Goal: Task Accomplishment & Management: Manage account settings

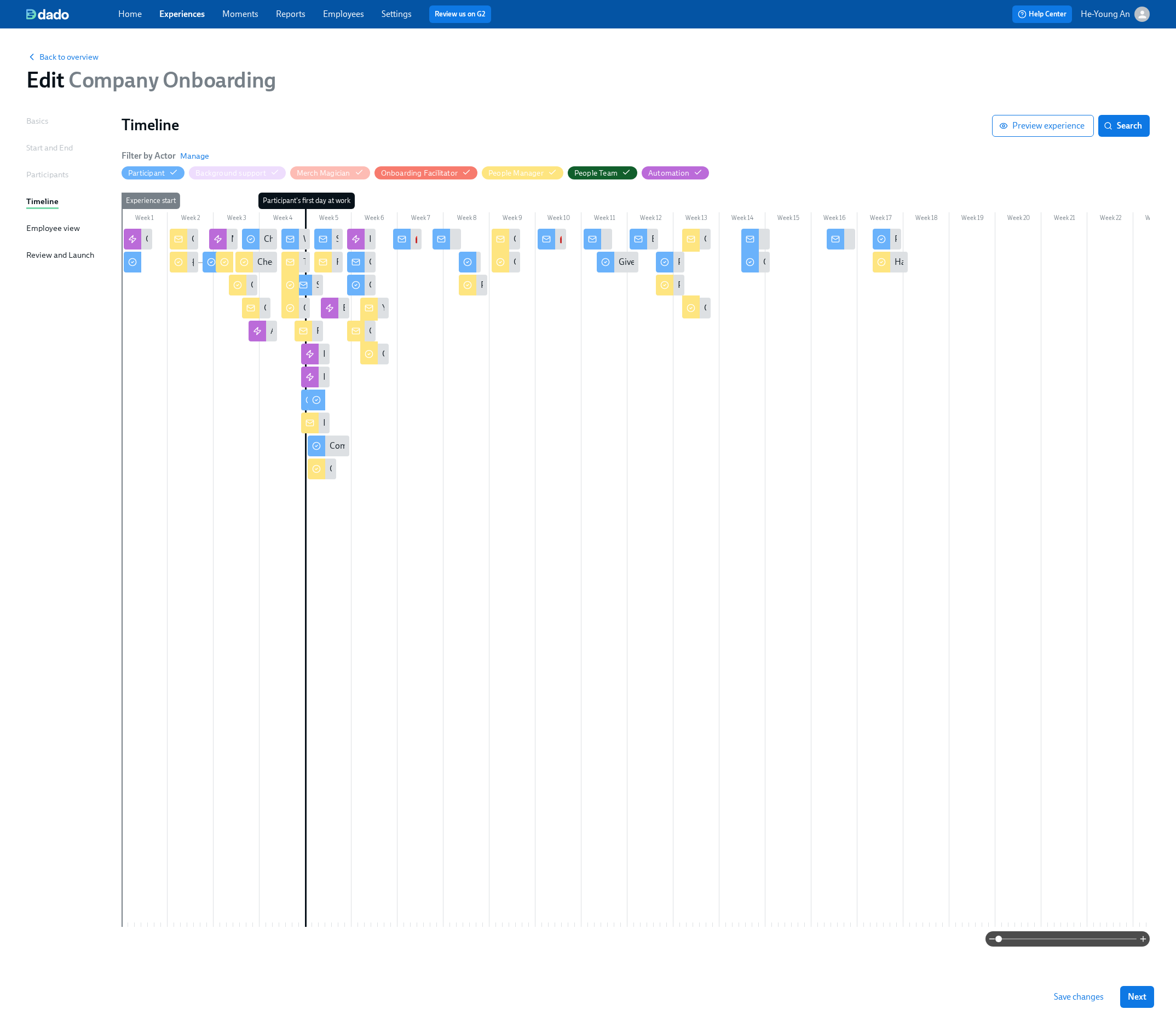
click at [191, 16] on link "Experiences" at bounding box center [181, 13] width 45 height 11
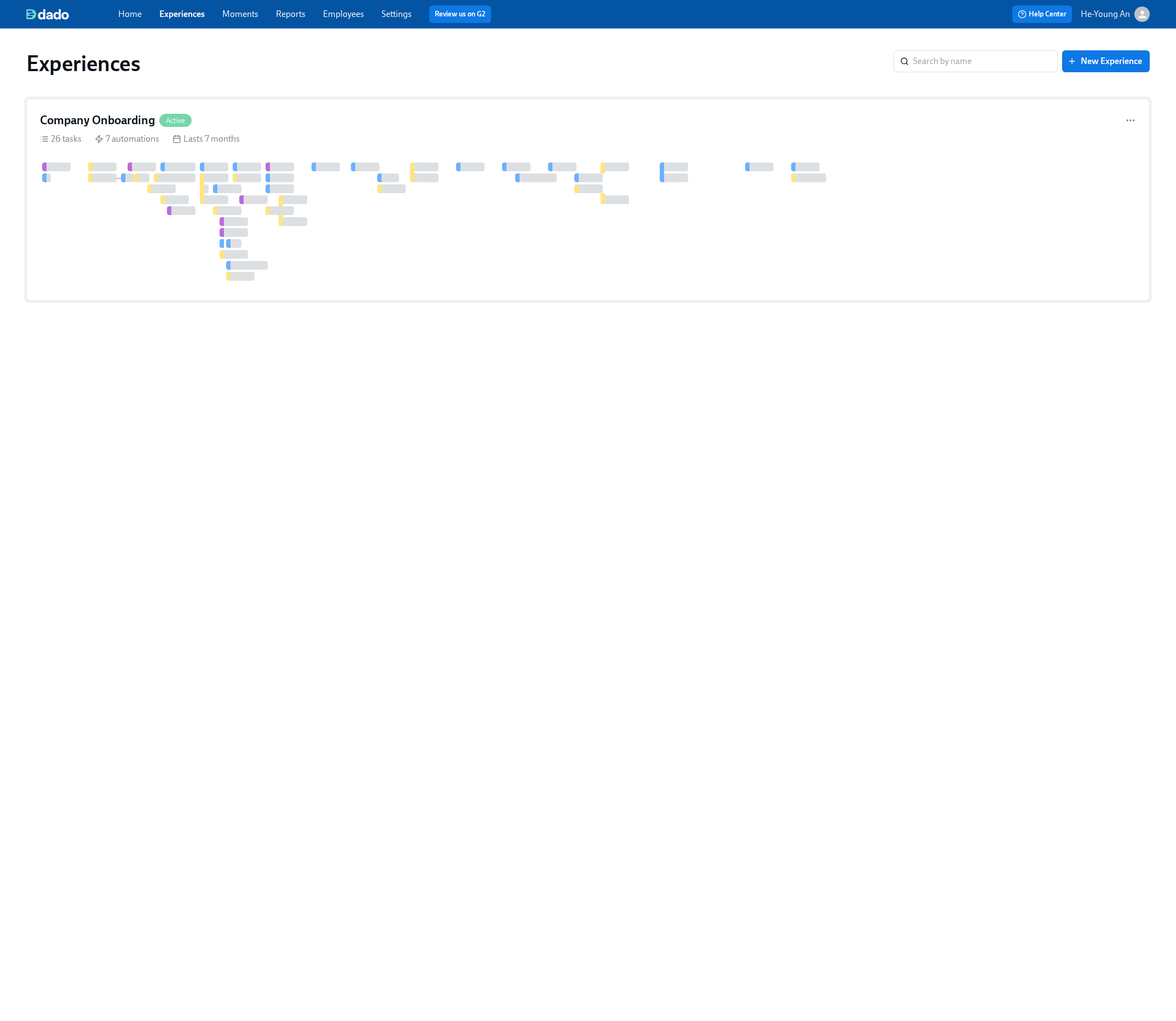
click at [381, 185] on div at bounding box center [379, 188] width 5 height 9
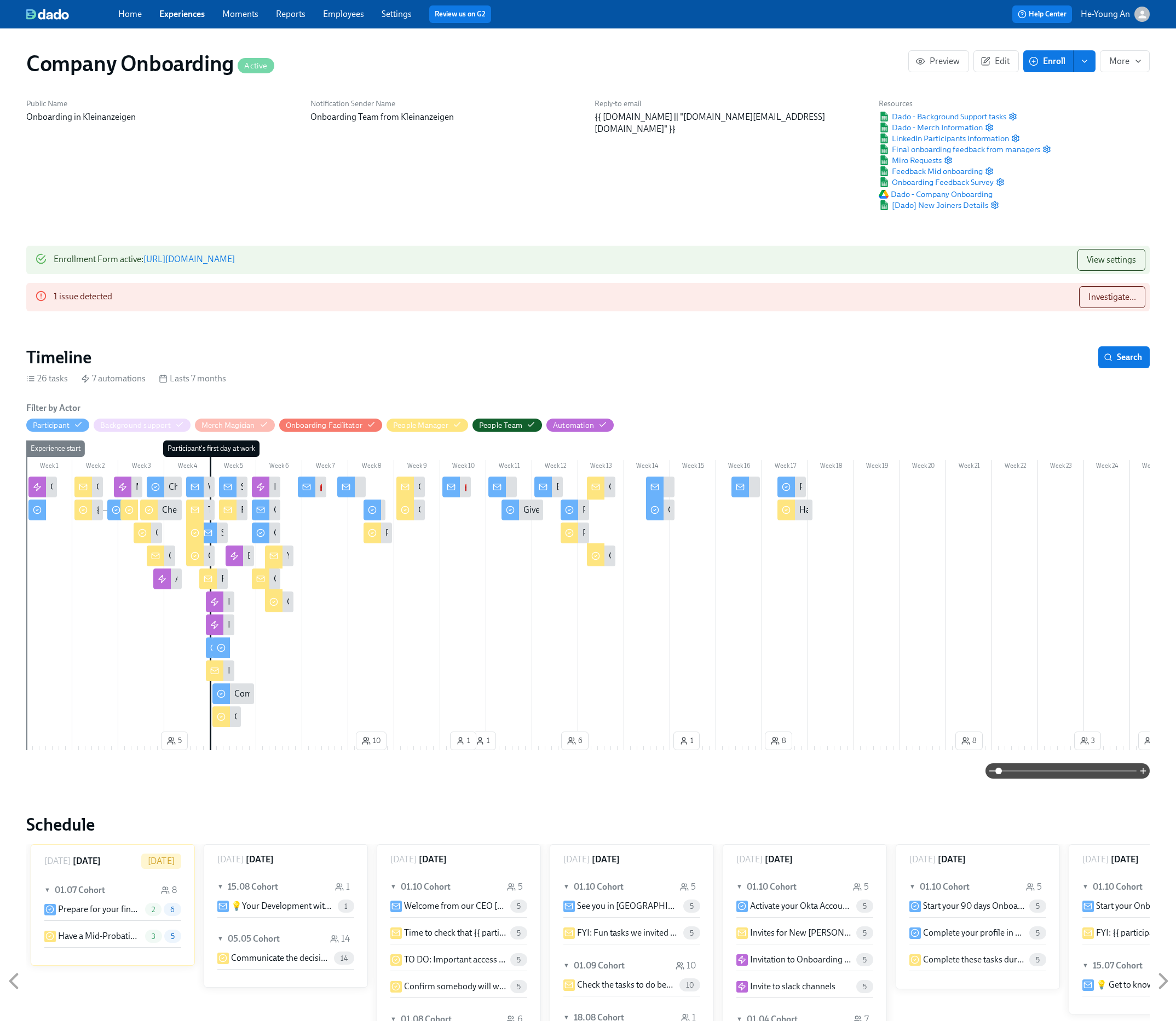
click at [188, 12] on link "Experiences" at bounding box center [181, 13] width 45 height 11
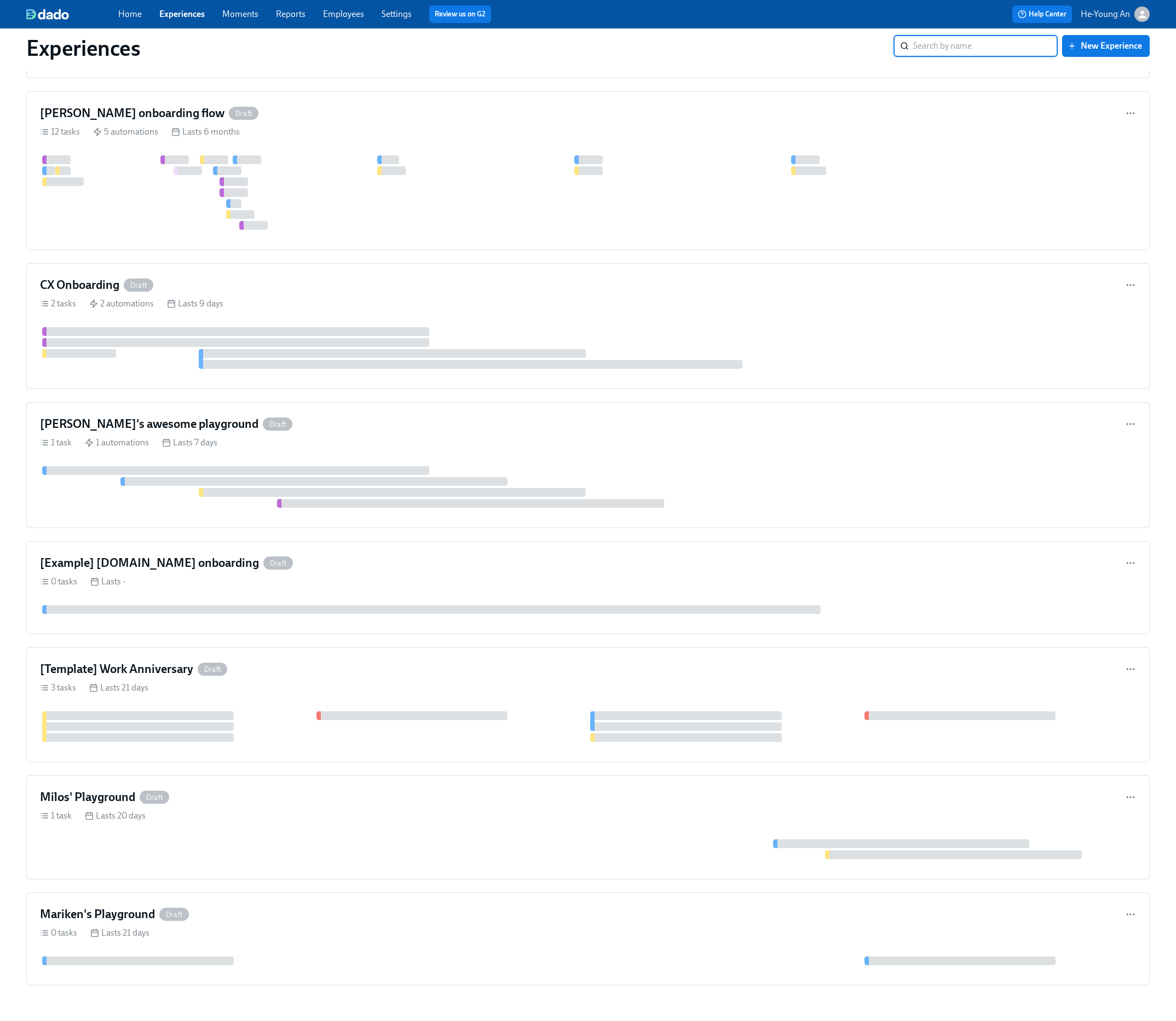
scroll to position [1754, 0]
click at [342, 174] on div at bounding box center [660, 191] width 1241 height 75
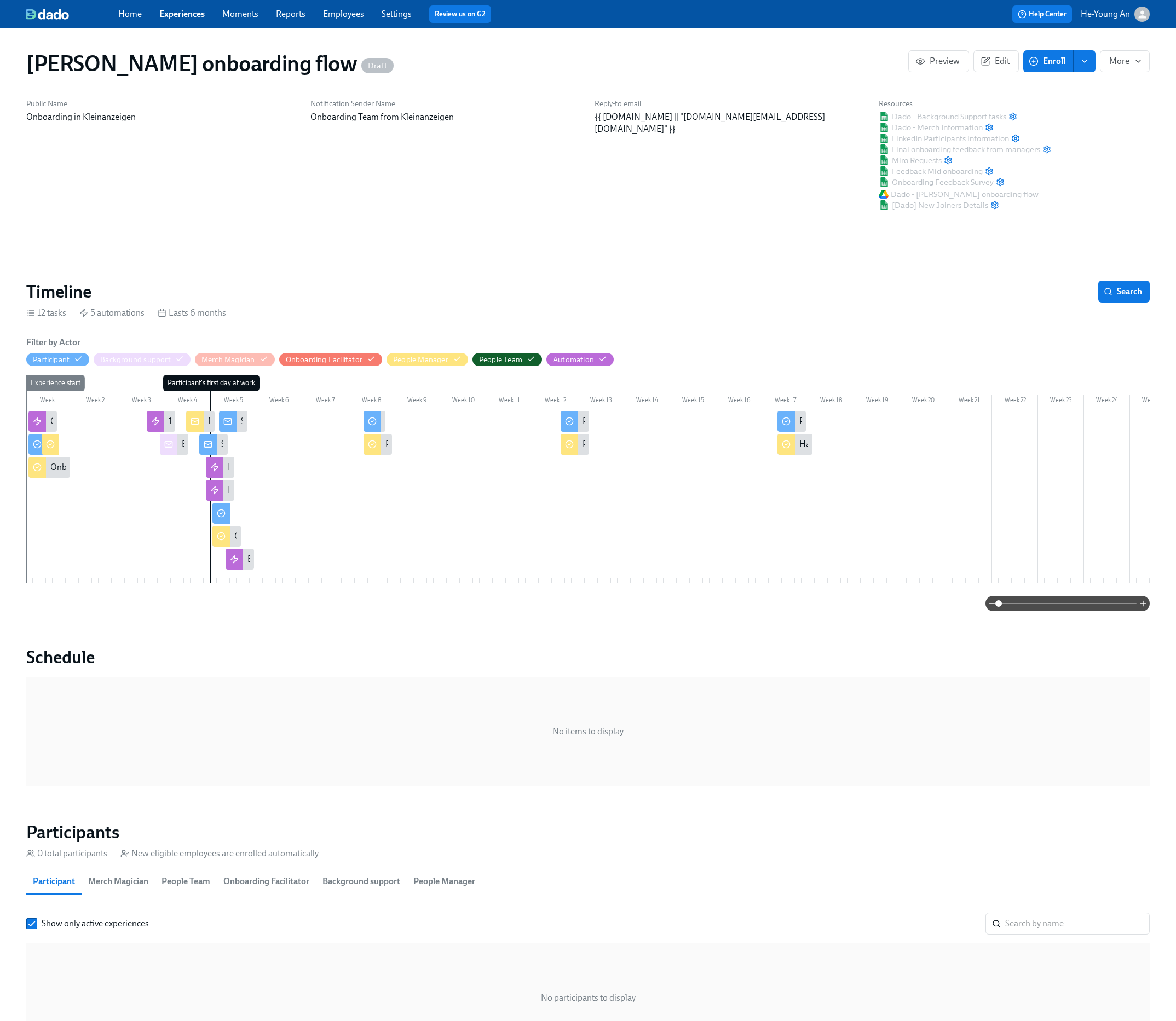
click at [342, 173] on div "Notification Sender Name Onboarding Team from Kleinanzeigen" at bounding box center [446, 154] width 284 height 126
click at [458, 361] on icon "button" at bounding box center [457, 359] width 9 height 9
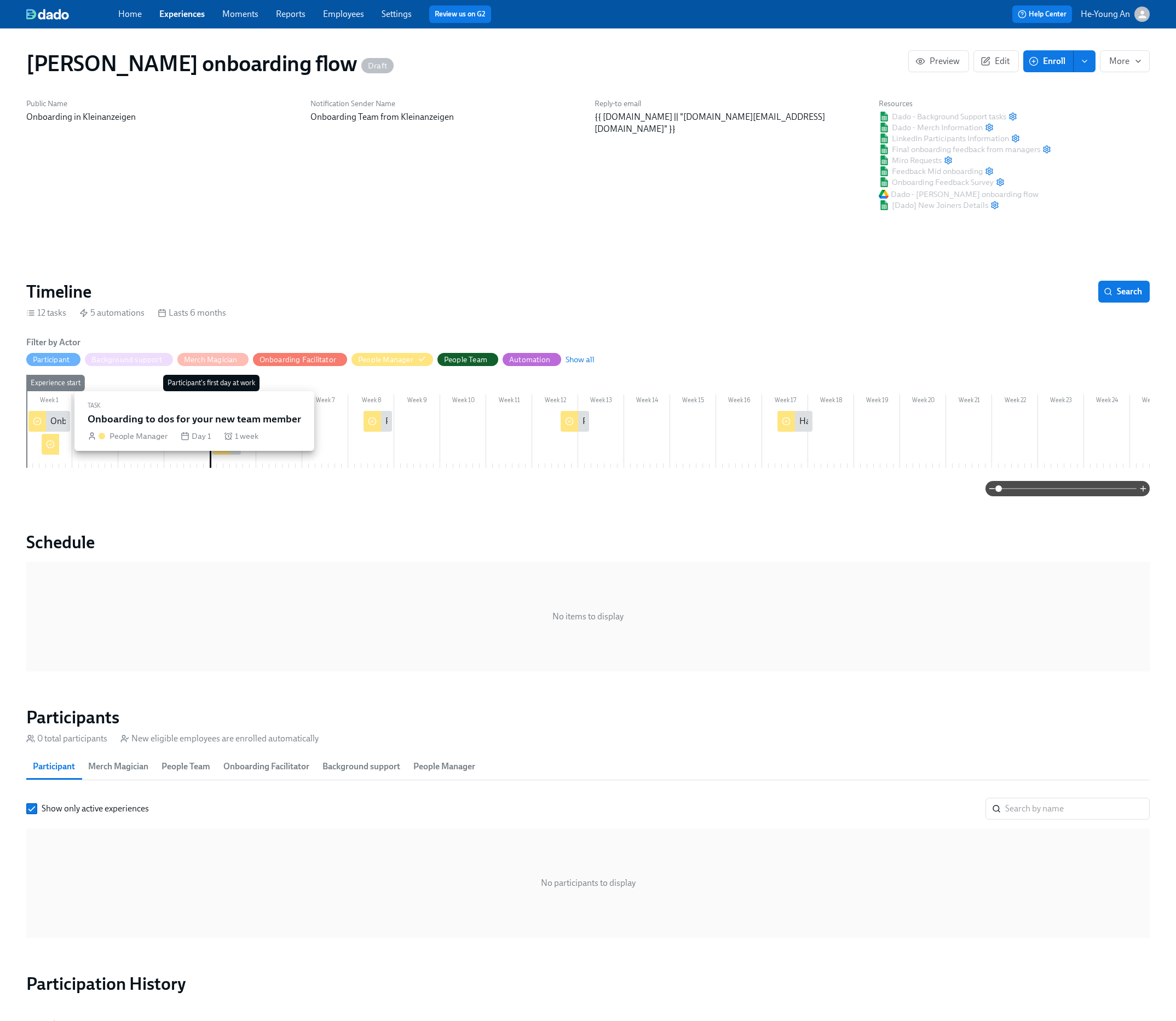
click at [36, 425] on icon at bounding box center [36, 421] width 9 height 9
click at [50, 425] on div "Onboarding to dos for your new team member" at bounding box center [136, 421] width 174 height 12
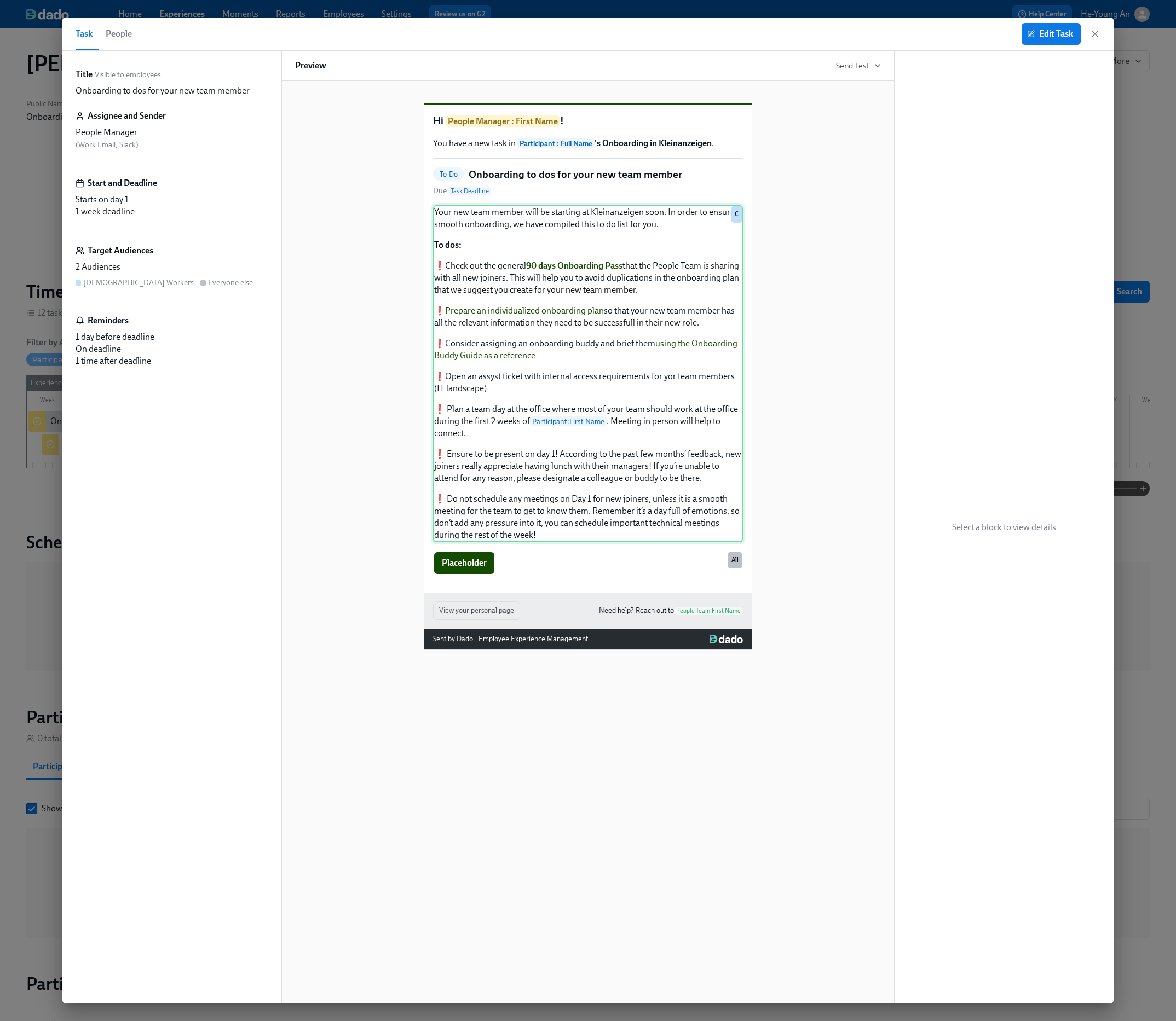
click at [492, 244] on div "Your new team member will be starting at Kleinanzeigen soon. In order to ensure…" at bounding box center [588, 373] width 310 height 337
click at [1052, 33] on span "Edit Task" at bounding box center [1051, 34] width 44 height 11
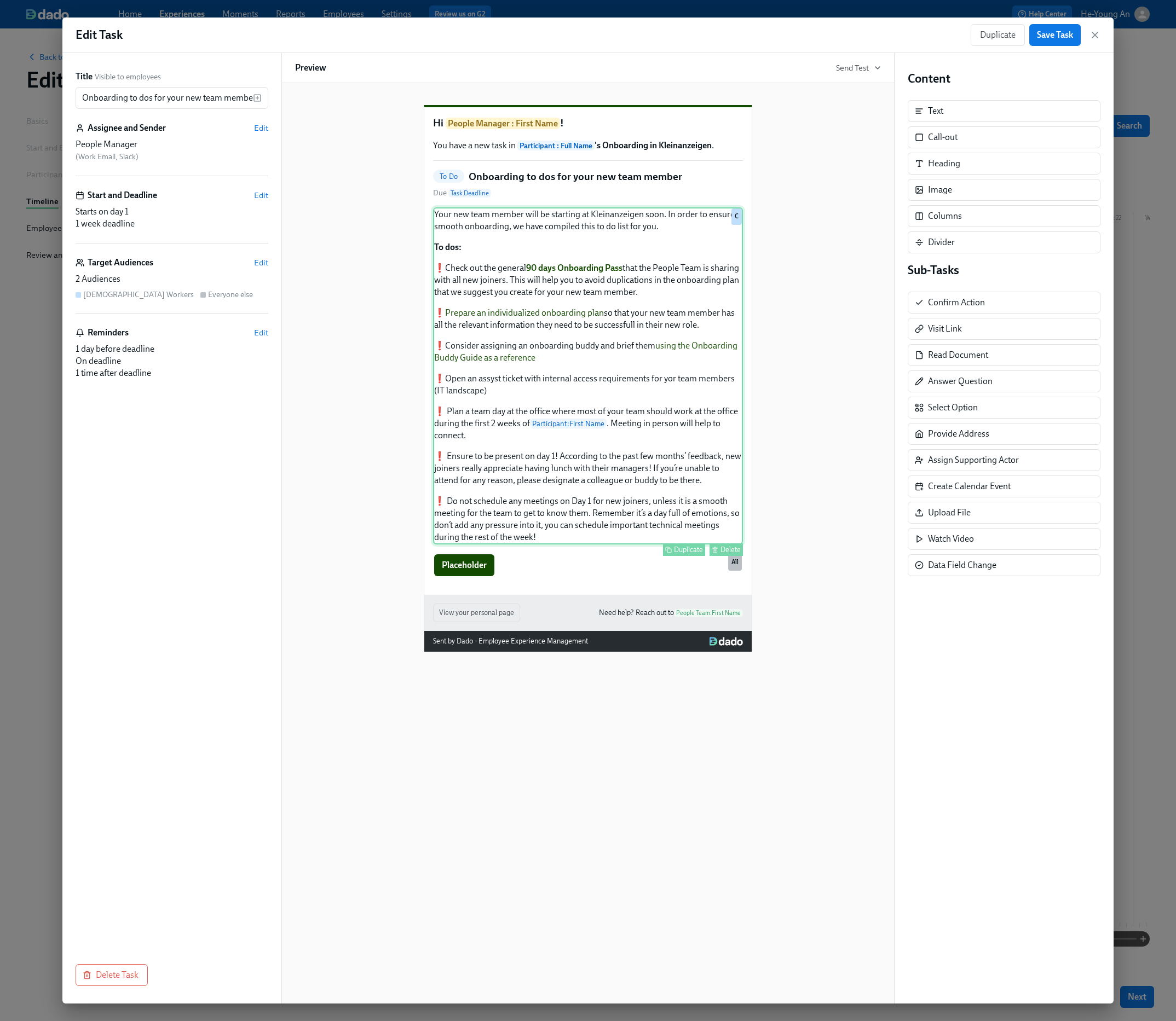
click at [522, 286] on div "Your new team member will be starting at Kleinanzeigen soon. In order to ensure…" at bounding box center [588, 375] width 310 height 337
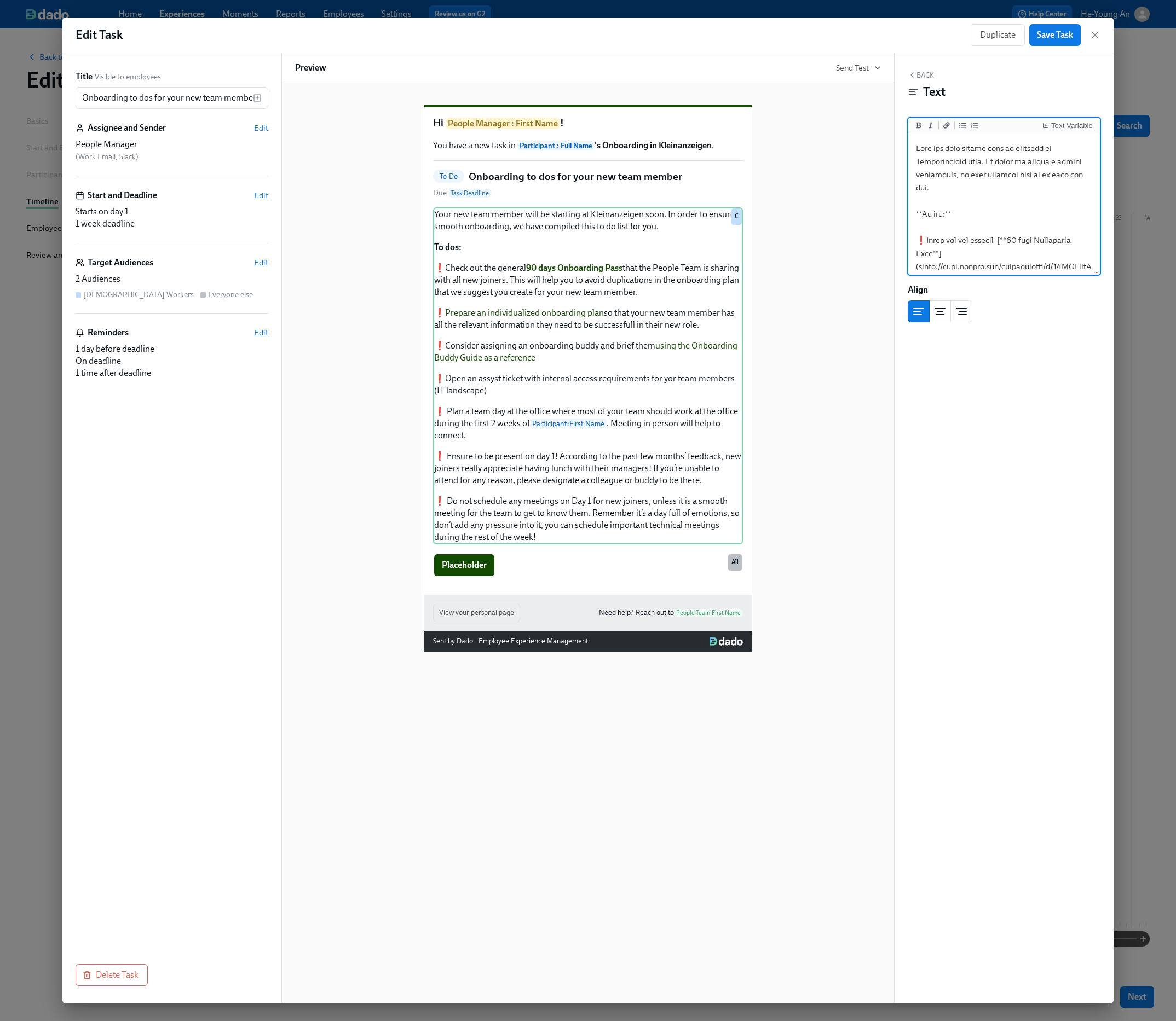
click at [1023, 193] on textarea at bounding box center [1003, 476] width 187 height 680
click at [572, 503] on div "Your new team member will be starting at Kleinanzeigen soon. In order to ensure…" at bounding box center [588, 375] width 310 height 337
click at [578, 486] on div "Your new team member will be starting at Kleinanzeigen soon. In order to ensure…" at bounding box center [588, 375] width 310 height 337
click at [580, 486] on div "Your new team member will be starting at Kleinanzeigen soon. In order to ensure…" at bounding box center [588, 375] width 310 height 337
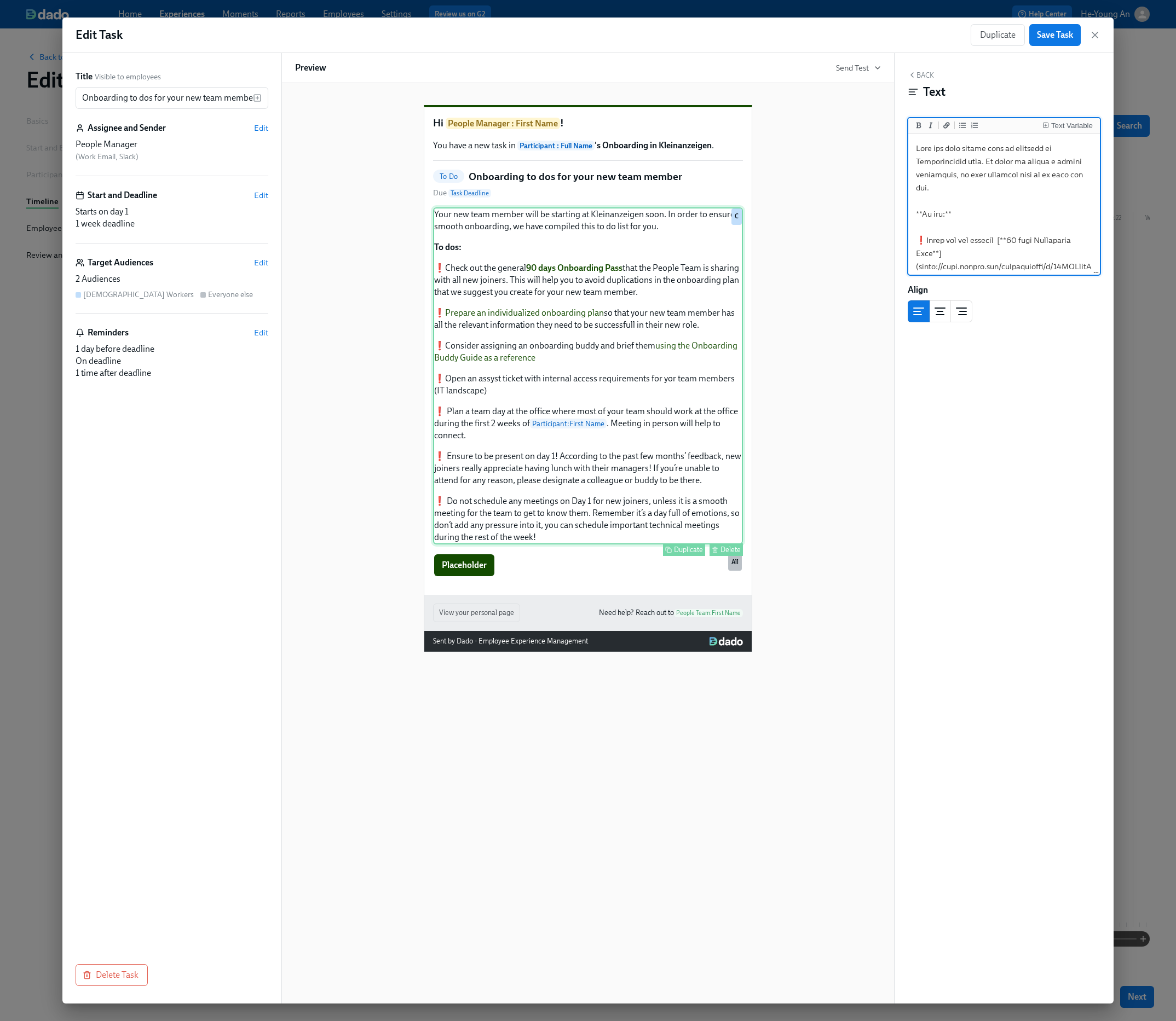
click at [580, 486] on div "Your new team member will be starting at Kleinanzeigen soon. In order to ensure…" at bounding box center [588, 375] width 310 height 337
click at [1096, 33] on icon "button" at bounding box center [1094, 35] width 11 height 11
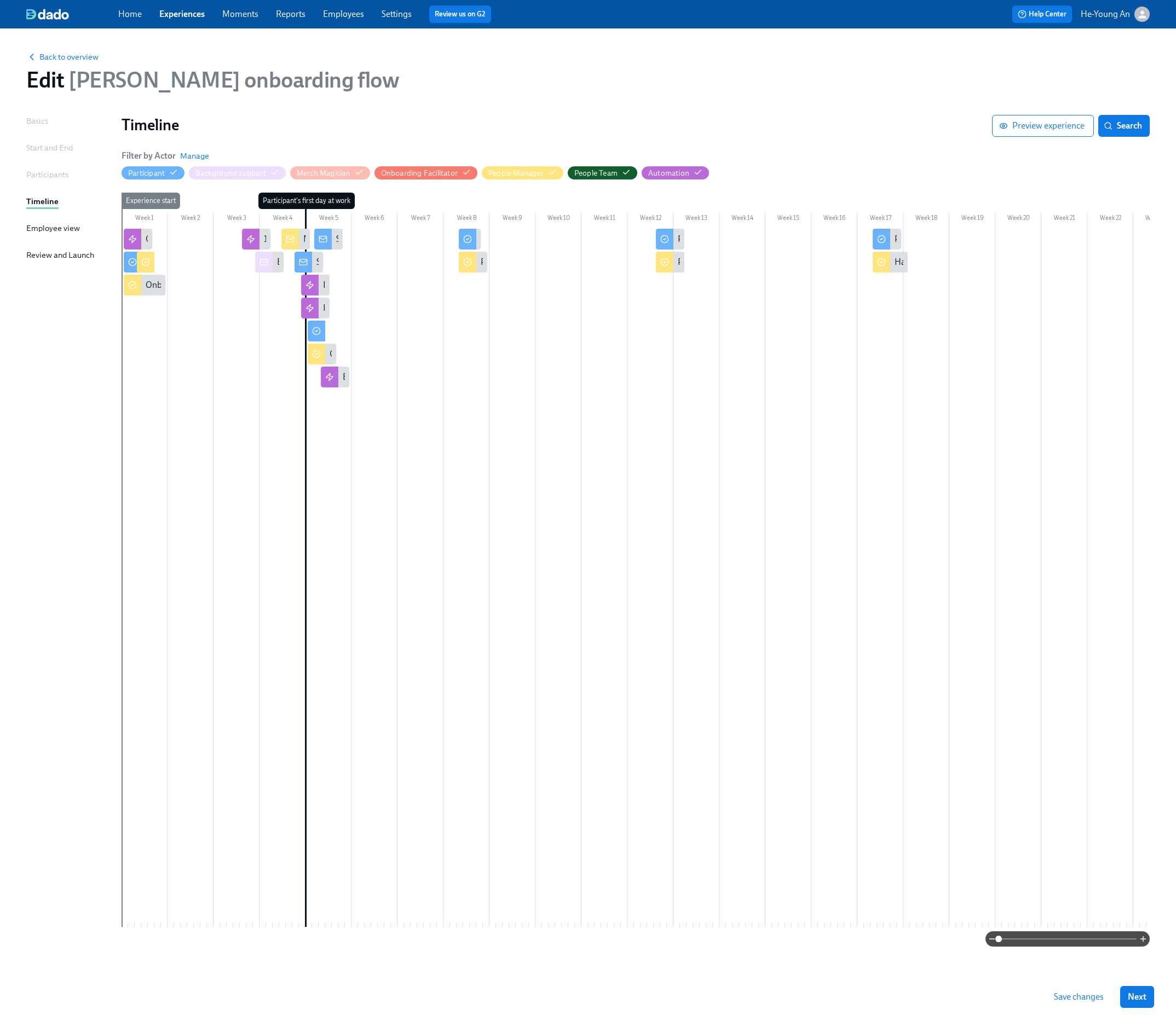
click at [179, 175] on span "Participant" at bounding box center [154, 173] width 63 height 11
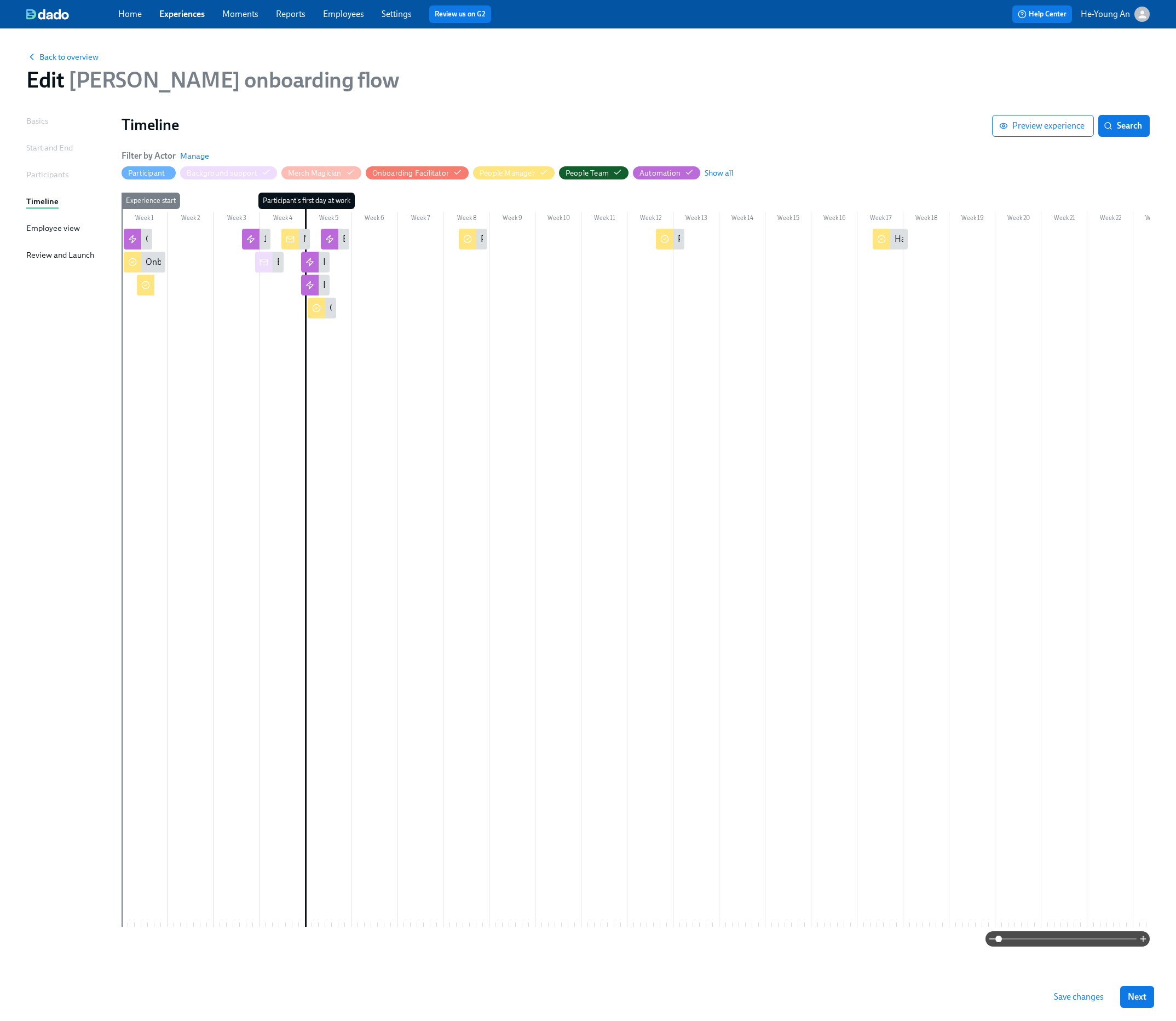
click at [170, 174] on span "Participant" at bounding box center [149, 173] width 54 height 11
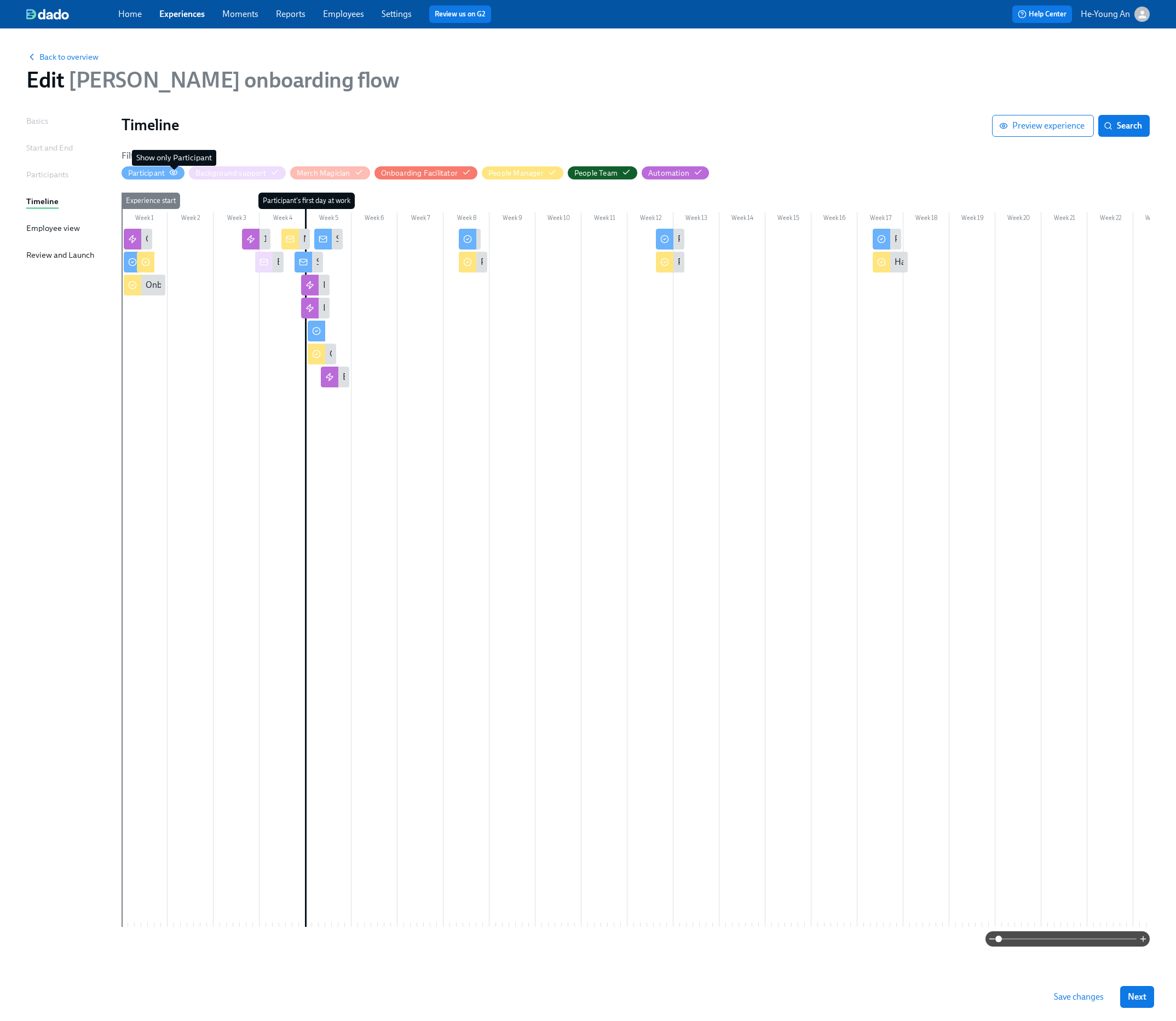
click at [174, 172] on circle "button" at bounding box center [174, 173] width 2 height 2
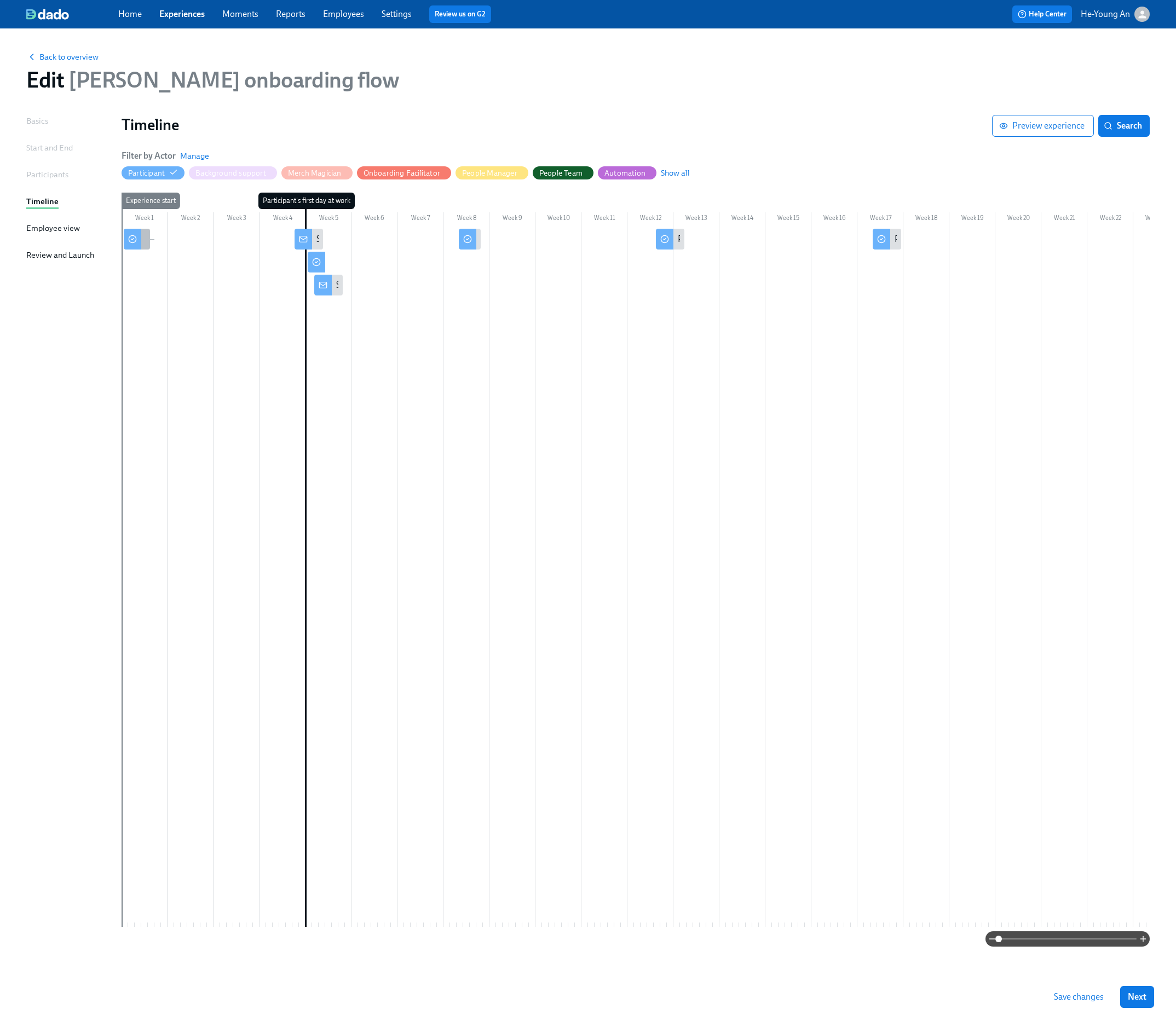
click at [141, 234] on div at bounding box center [132, 239] width 17 height 21
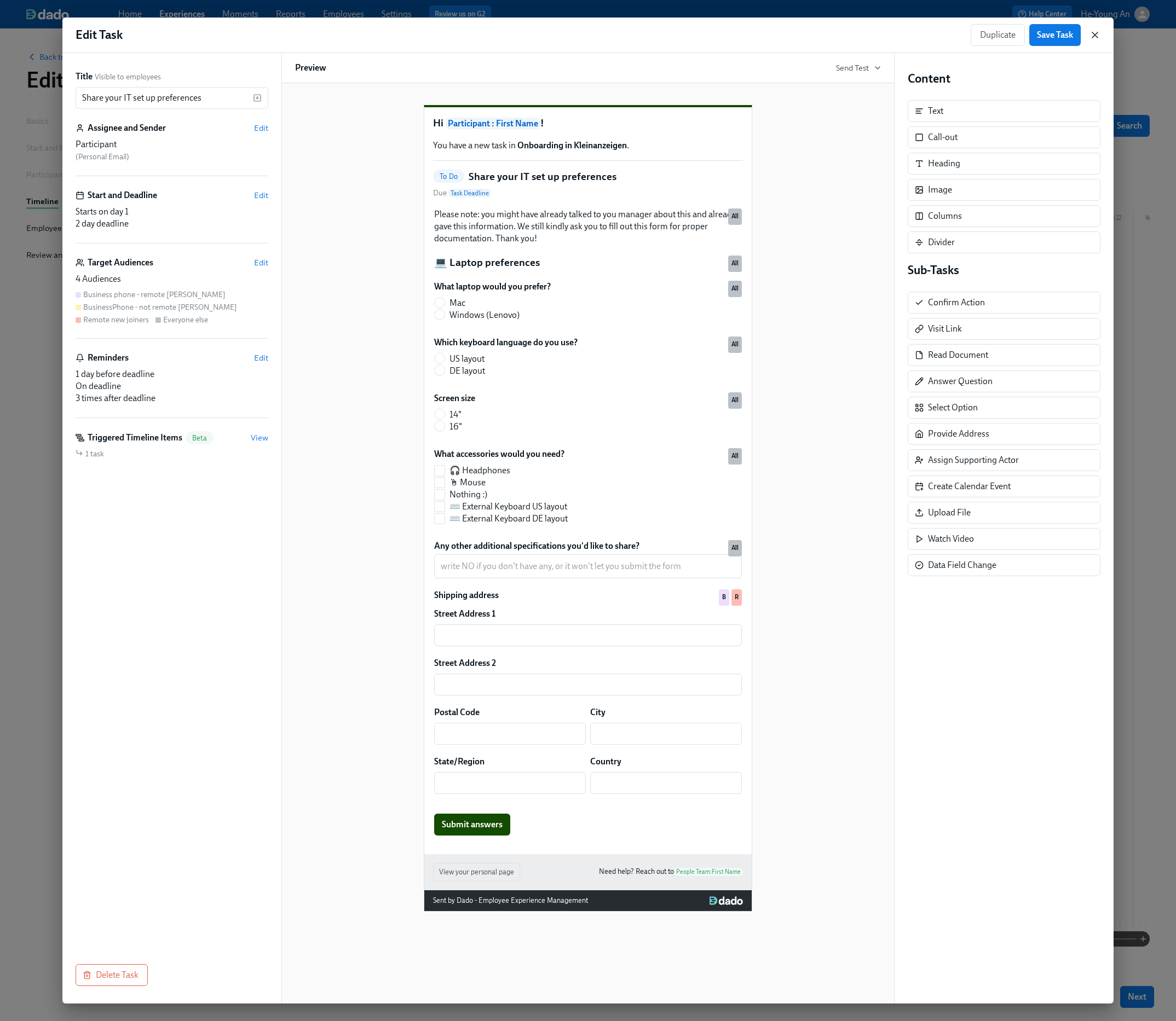
click at [1097, 34] on icon "button" at bounding box center [1094, 35] width 11 height 11
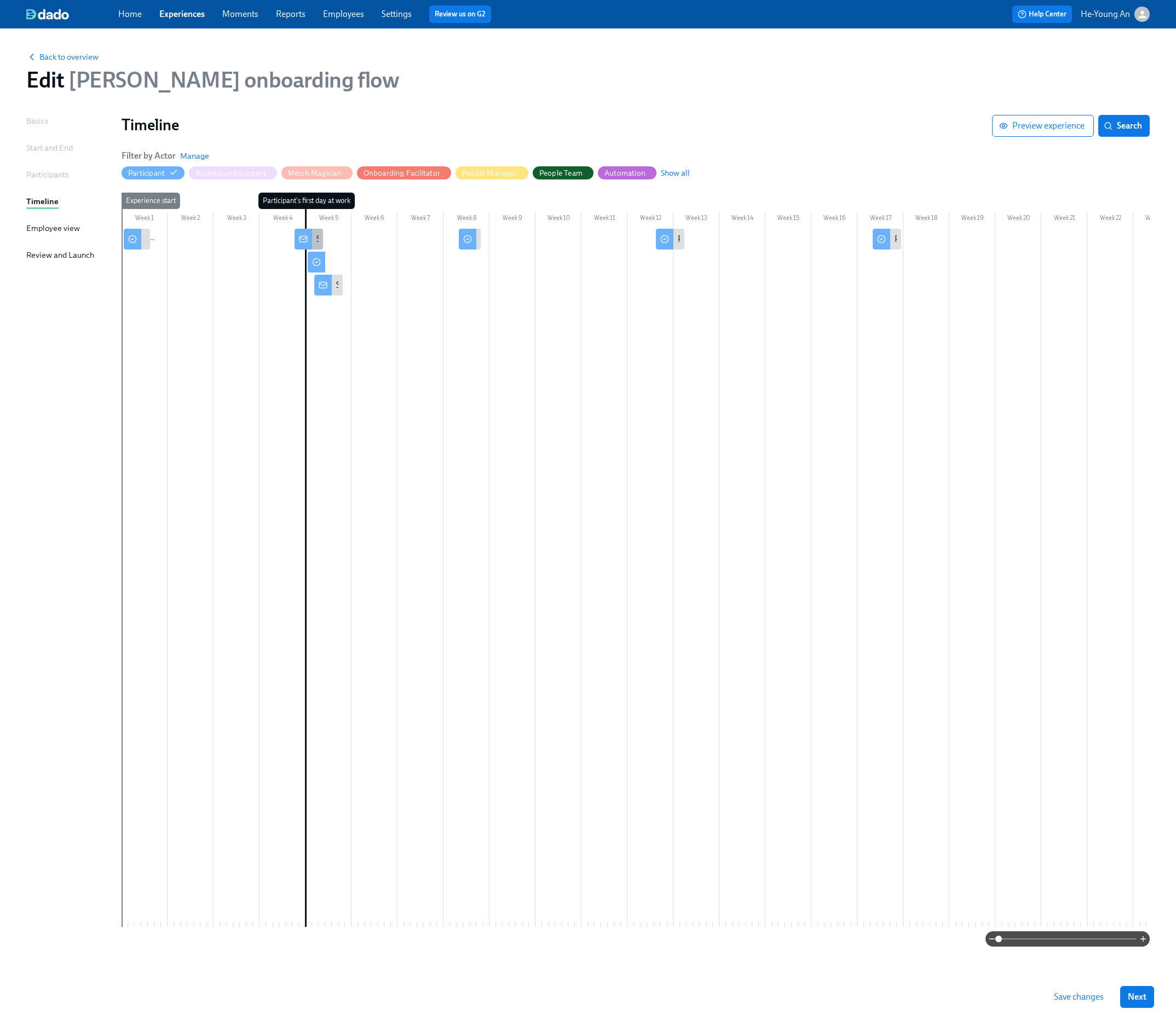
click at [308, 236] on div at bounding box center [303, 239] width 17 height 21
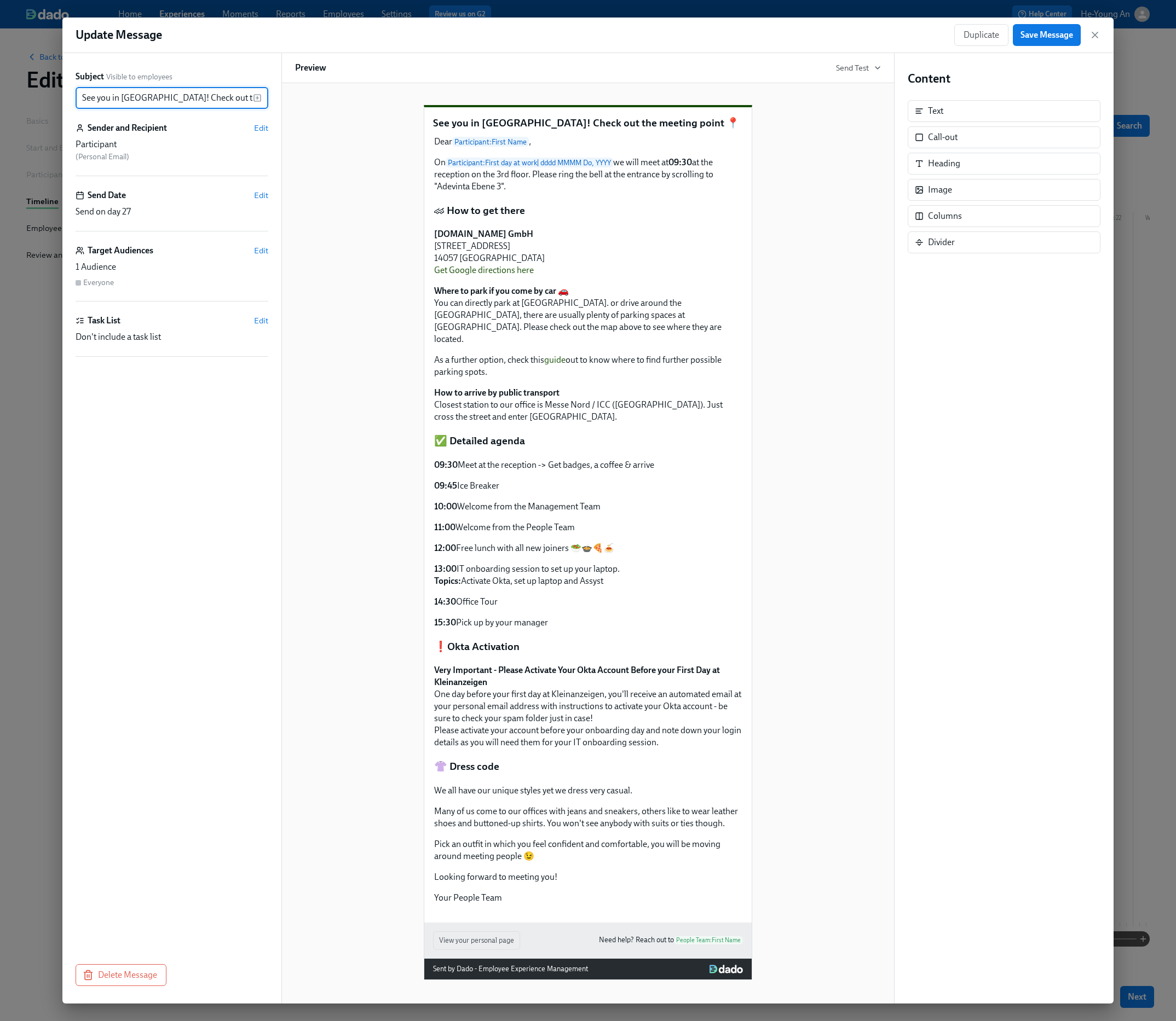
scroll to position [0, 48]
click at [992, 114] on div "Text" at bounding box center [1004, 110] width 193 height 22
click at [929, 118] on div "Text" at bounding box center [1004, 110] width 193 height 22
click at [588, 194] on div "Dear Participant : First Name , On Participant : First day at work | dddd MMMM …" at bounding box center [588, 164] width 310 height 59
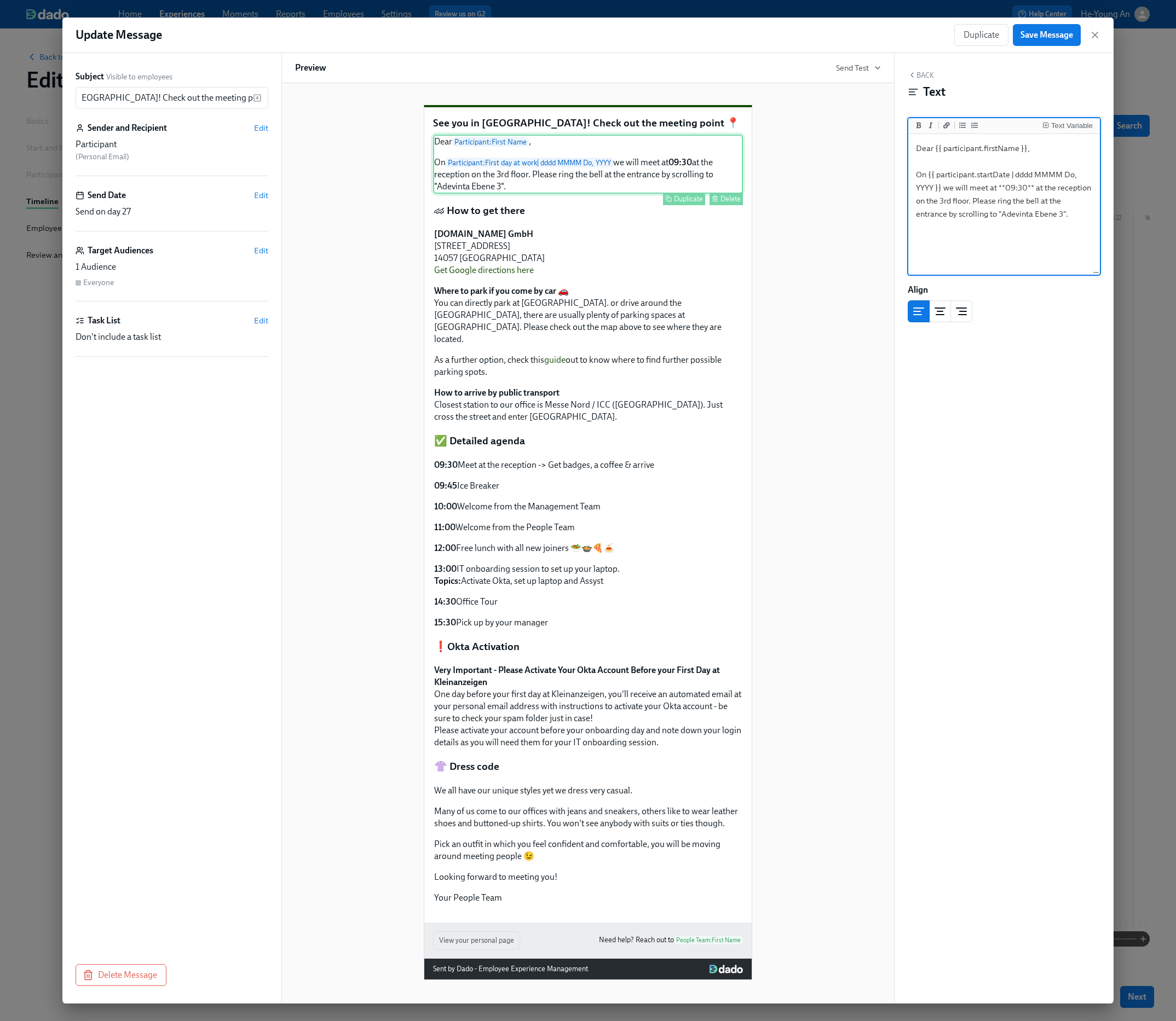
scroll to position [0, 0]
click at [582, 309] on div "[DOMAIN_NAME] GmbH [STREET_ADDRESS] Get Google directions here Where to park if…" at bounding box center [588, 325] width 310 height 197
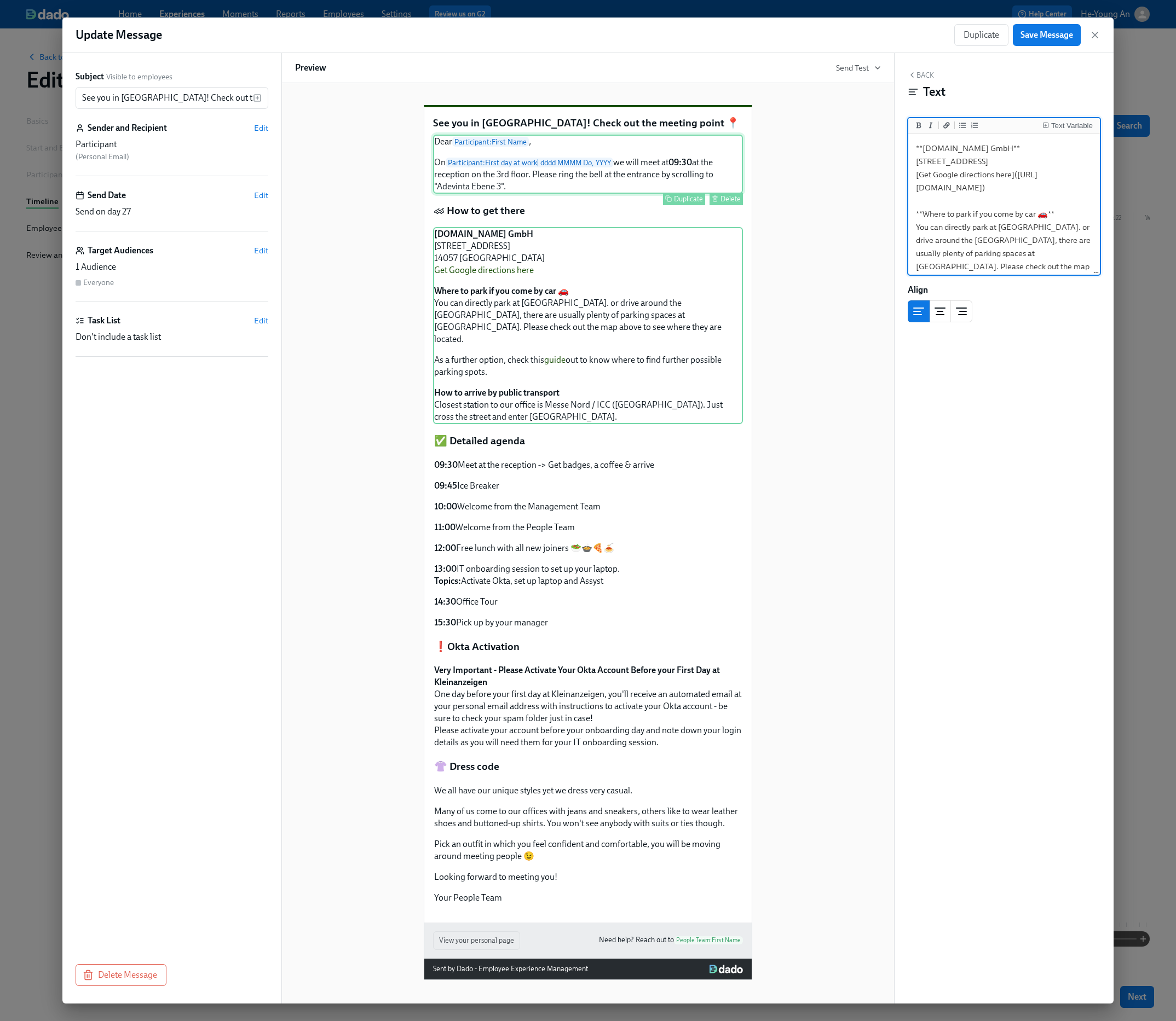
click at [507, 154] on div "Dear Participant : First Name , On Participant : First day at work | dddd MMMM …" at bounding box center [588, 164] width 310 height 59
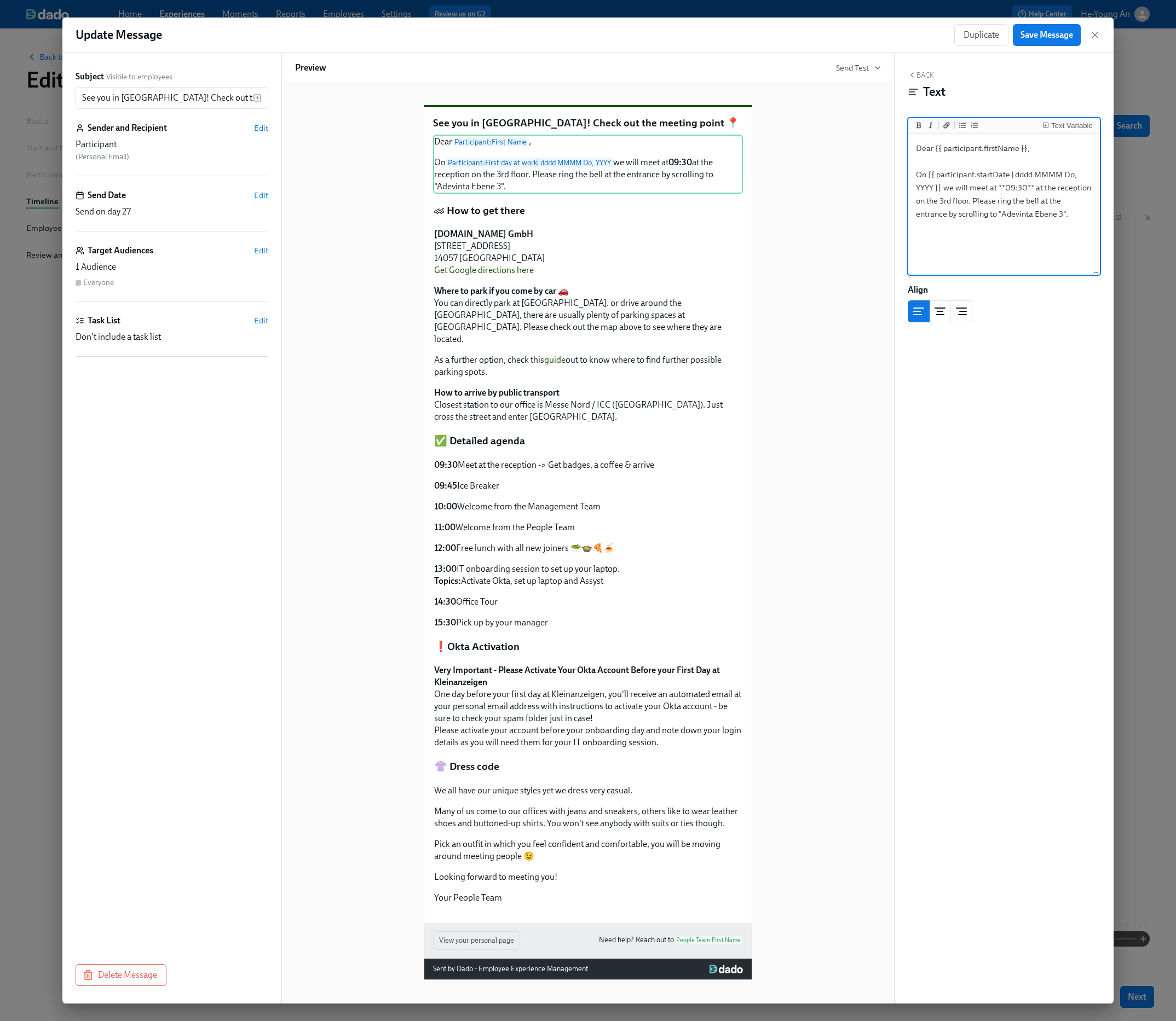
click at [1019, 221] on textarea "Dear {{ participant.firstName }}, On {{ participant.startDate | dddd MMMM Do, Y…" at bounding box center [1003, 204] width 187 height 137
click at [541, 251] on div "[DOMAIN_NAME] GmbH [STREET_ADDRESS] Get Google directions here Where to park if…" at bounding box center [588, 325] width 310 height 197
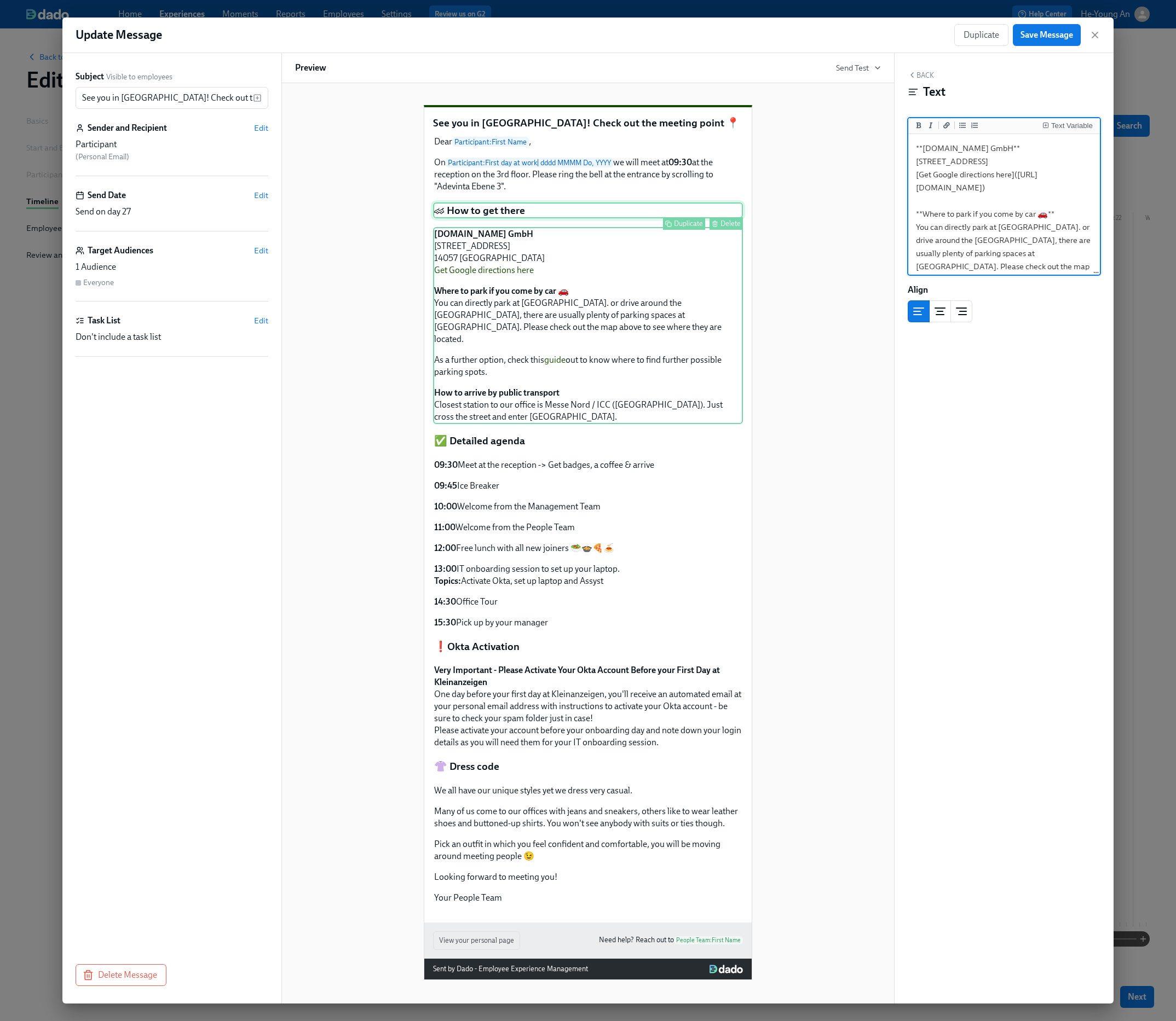
click at [543, 219] on div "🏎 How to get there Duplicate Delete" at bounding box center [588, 210] width 310 height 16
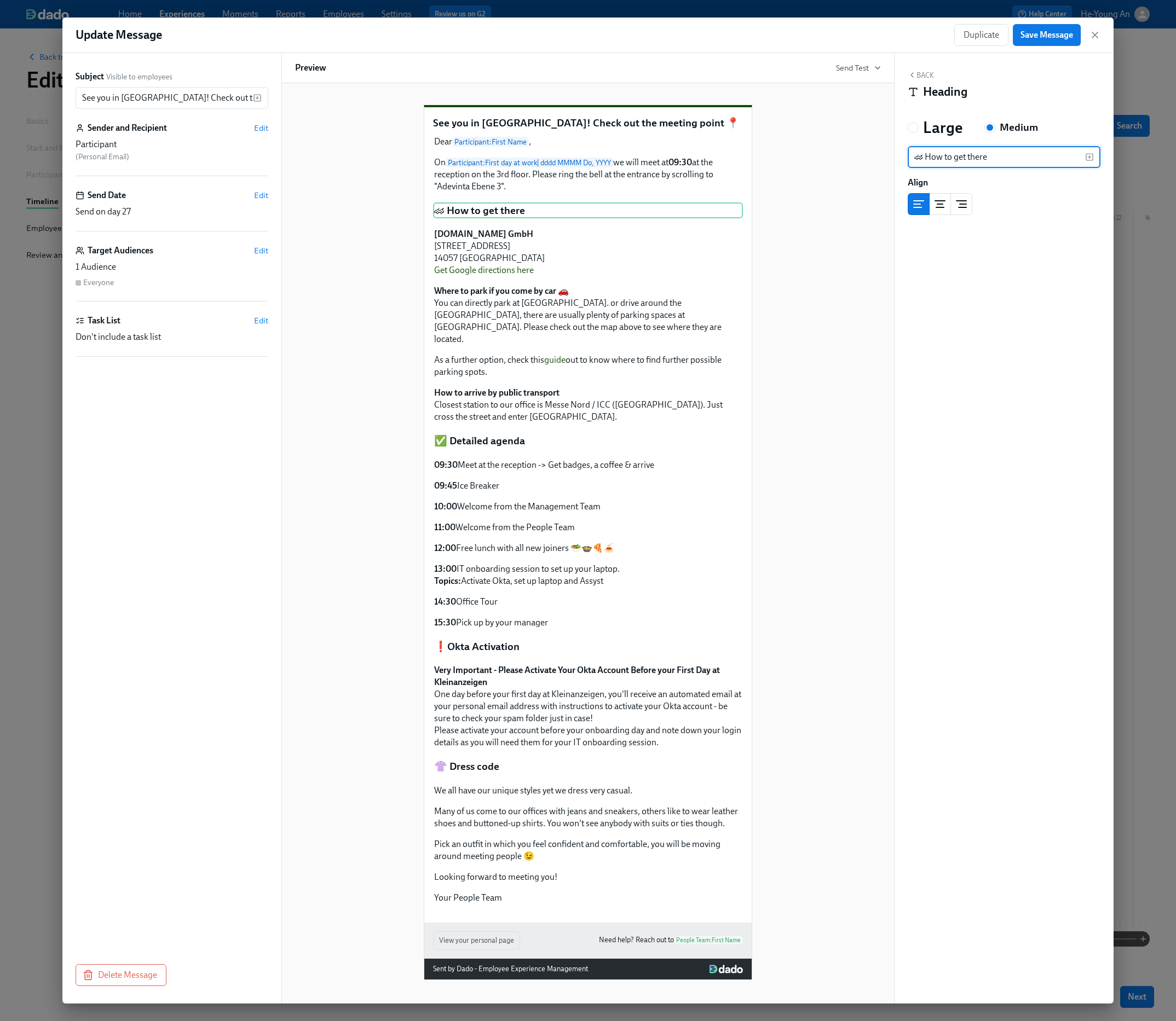
click at [980, 155] on input "🏎 How to get there" at bounding box center [996, 156] width 178 height 22
click at [565, 272] on div "[DOMAIN_NAME] GmbH [STREET_ADDRESS] Get Google directions here Where to park if…" at bounding box center [588, 325] width 310 height 197
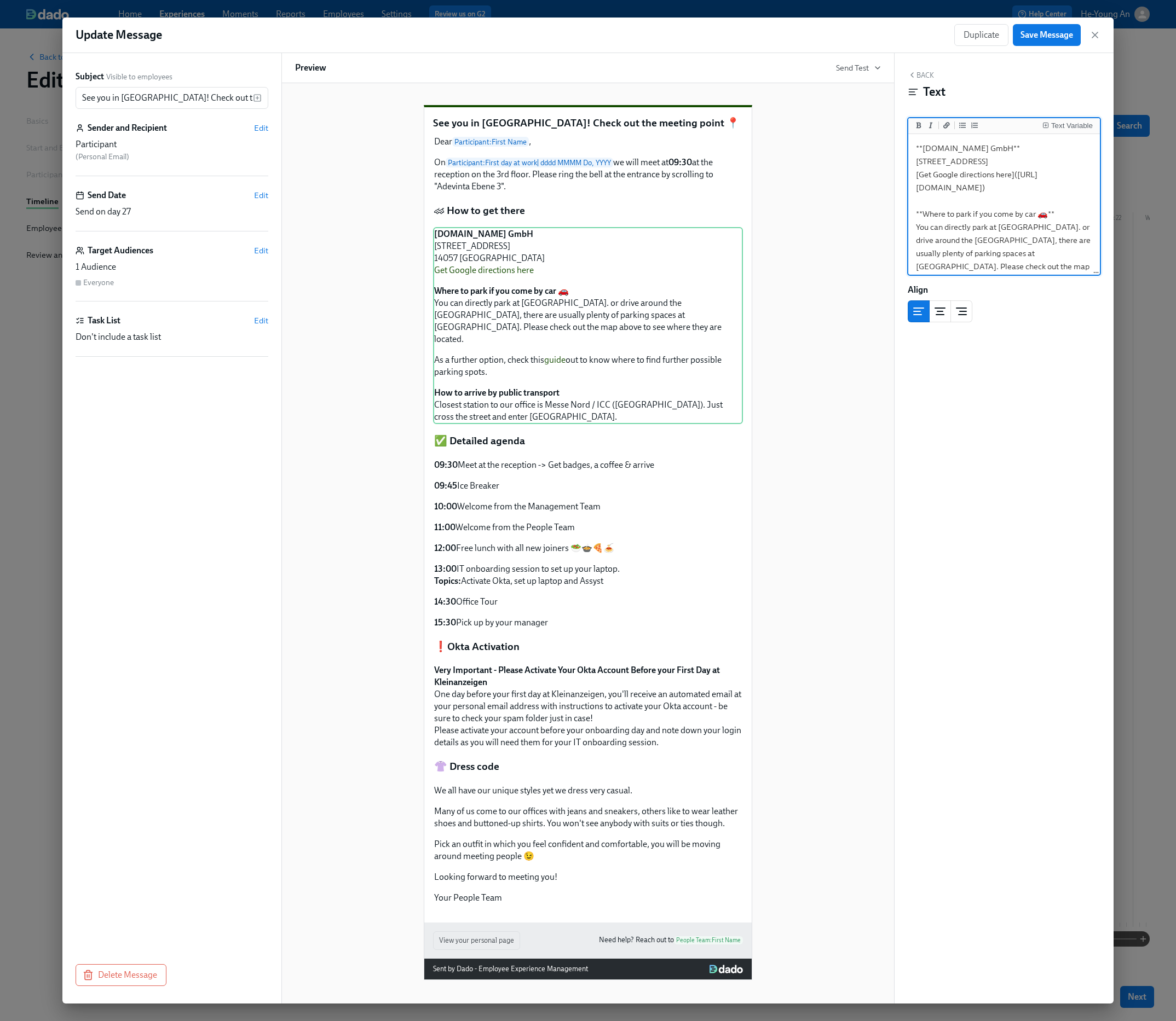
click at [980, 197] on textarea "**[DOMAIN_NAME] GmbH** [STREET_ADDRESS] [Get Google directions here]([URL][DOMA…" at bounding box center [1003, 279] width 187 height 287
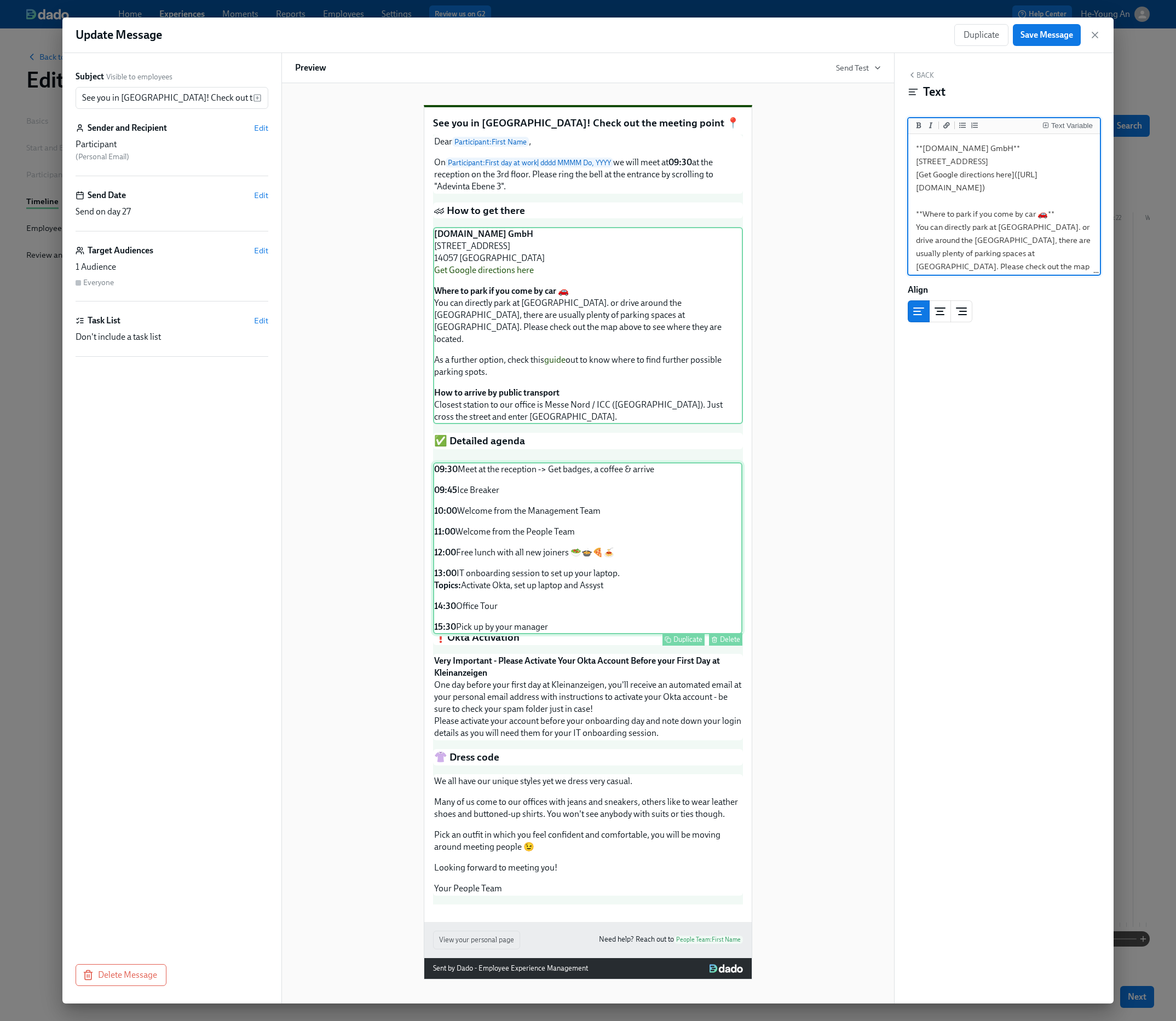
click at [527, 487] on div "Dear Participant : First Name , On Participant : First day at work | dddd MMMM …" at bounding box center [588, 519] width 310 height 770
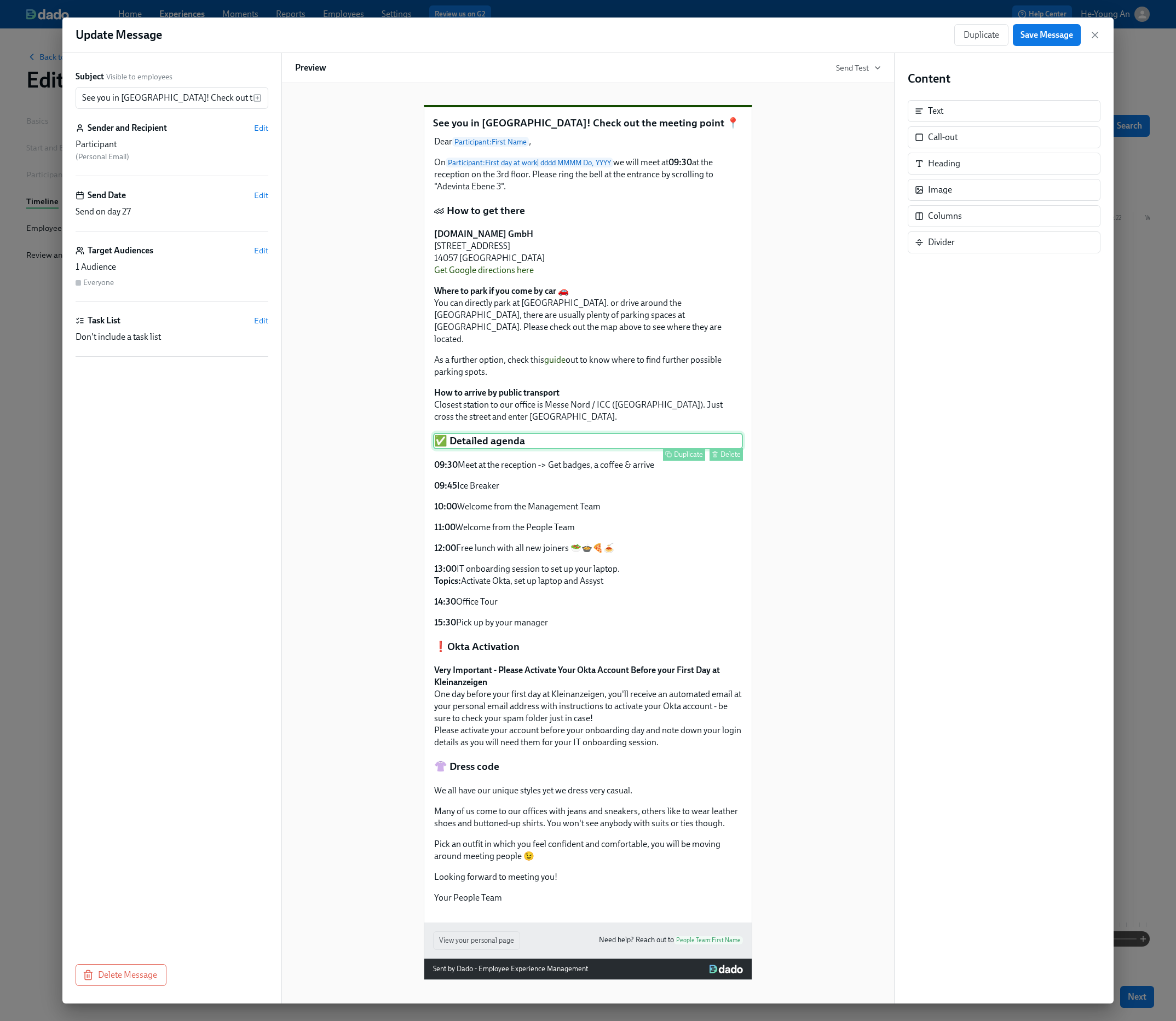
click at [501, 457] on div "Duplicate Delete" at bounding box center [588, 454] width 308 height 12
click at [985, 154] on input "✅ Detailed agenda" at bounding box center [996, 156] width 178 height 22
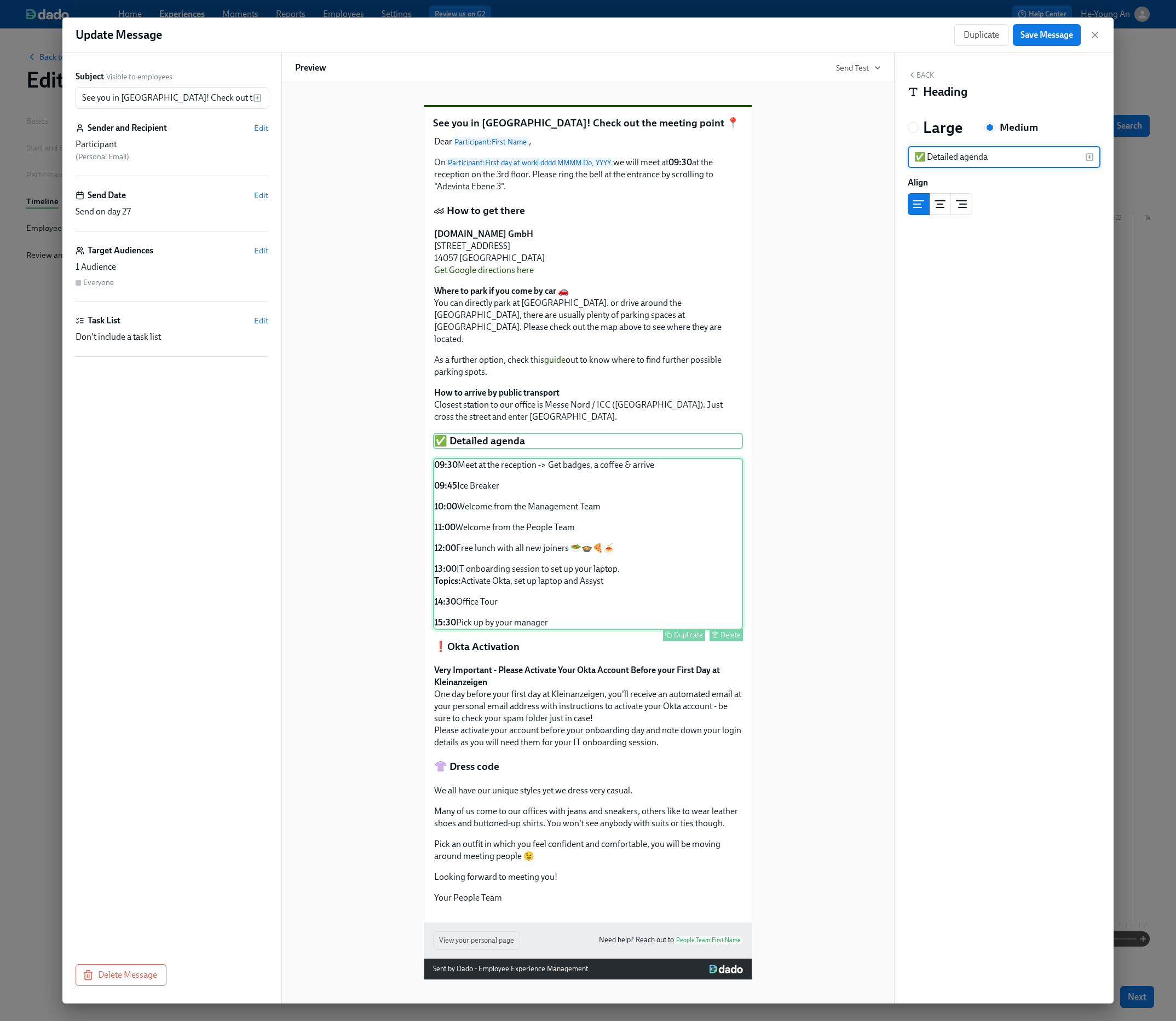
click at [537, 510] on div "09:30 Meet at the reception -> Get badges, a coffee & arrive 09:45 Ice Breaker …" at bounding box center [588, 543] width 310 height 172
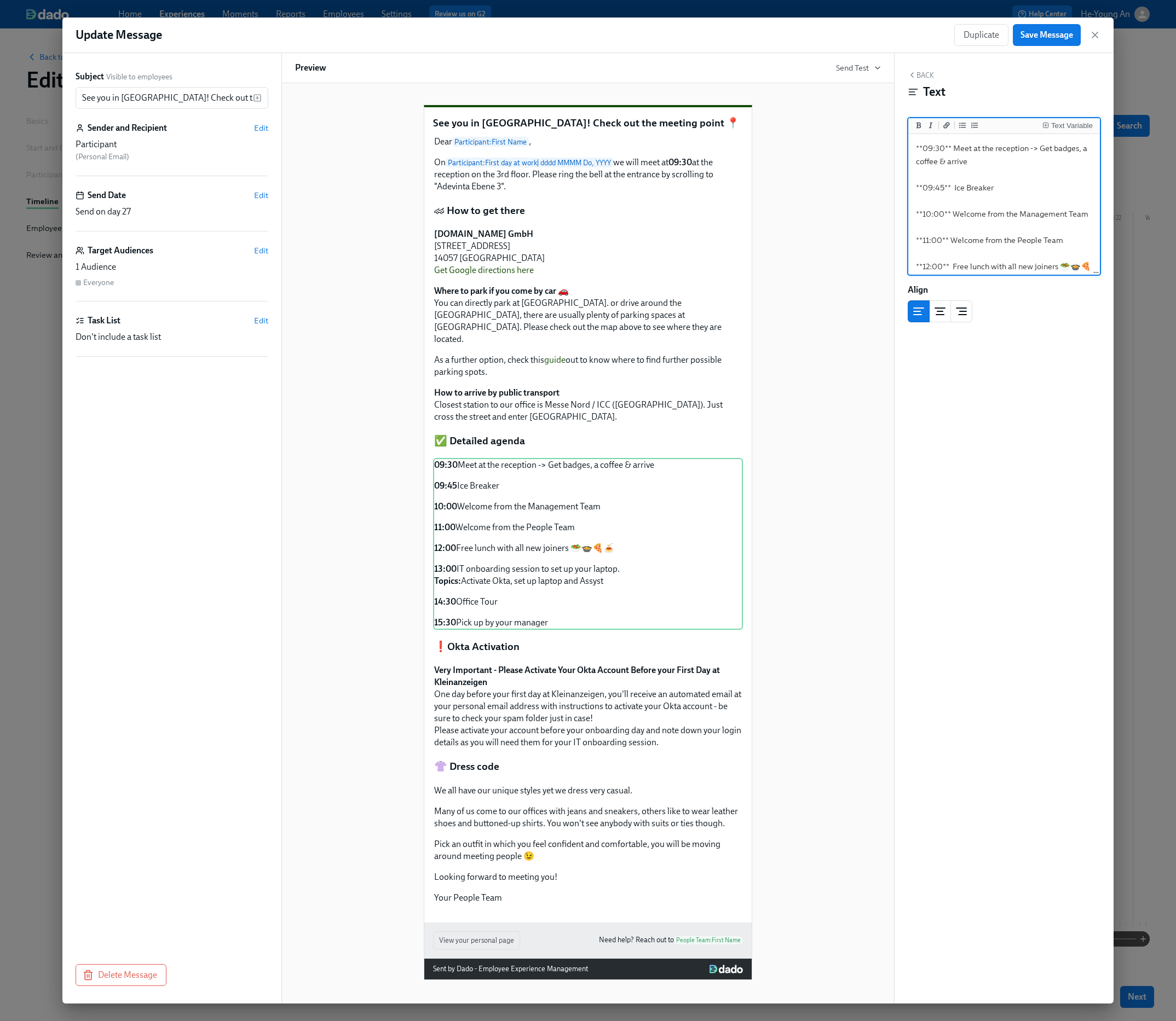
click at [986, 162] on textarea "**09:30** Meet at the reception -> Get badges, a coffee & arrive **09:45** Ice …" at bounding box center [1003, 266] width 187 height 260
click at [980, 253] on textarea "**09:30** Meet at the reception -> Get badges, a coffee & arrive **09:45** Ice …" at bounding box center [1003, 143] width 187 height 260
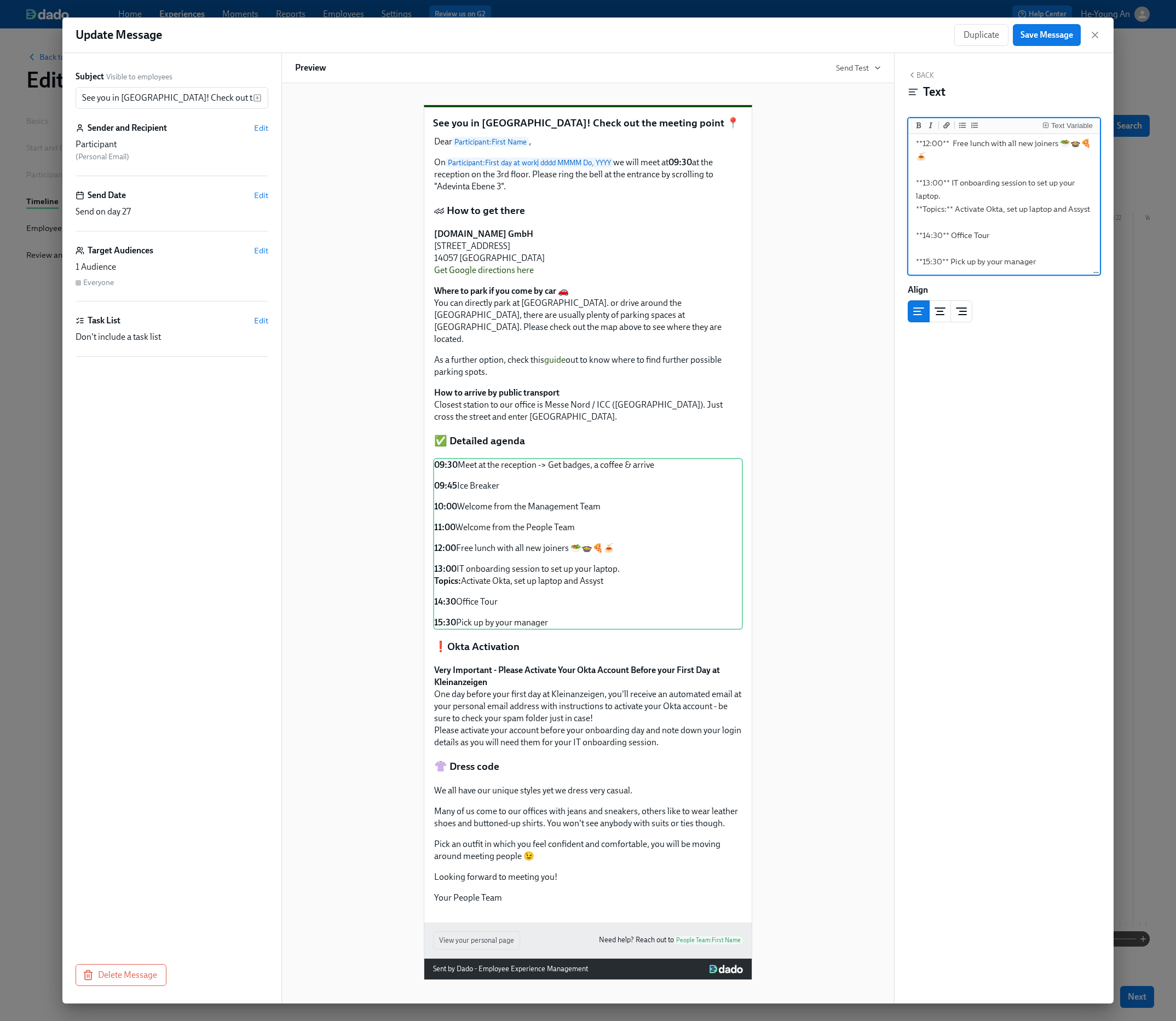
click at [980, 253] on textarea "**09:30** Meet at the reception -> Get badges, a coffee & arrive **09:45** Ice …" at bounding box center [1003, 143] width 187 height 260
click at [499, 661] on div "Dear Participant : First Name , On Participant : First day at work | dddd MMMM …" at bounding box center [588, 519] width 310 height 771
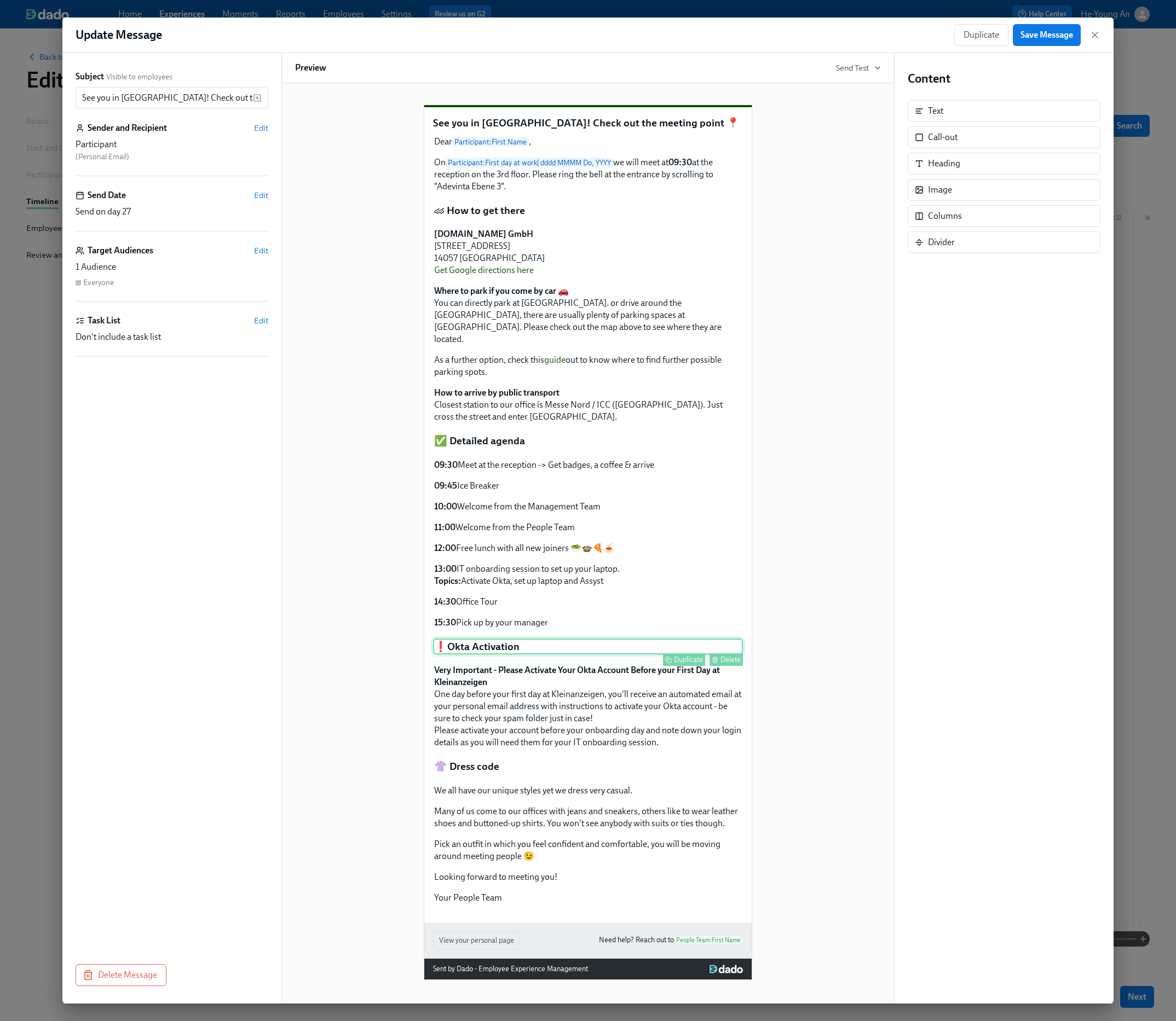
click at [509, 649] on div "❗️Okta Activation Duplicate Delete" at bounding box center [588, 647] width 310 height 16
click at [964, 154] on input "❗️Okta Activation" at bounding box center [996, 156] width 178 height 22
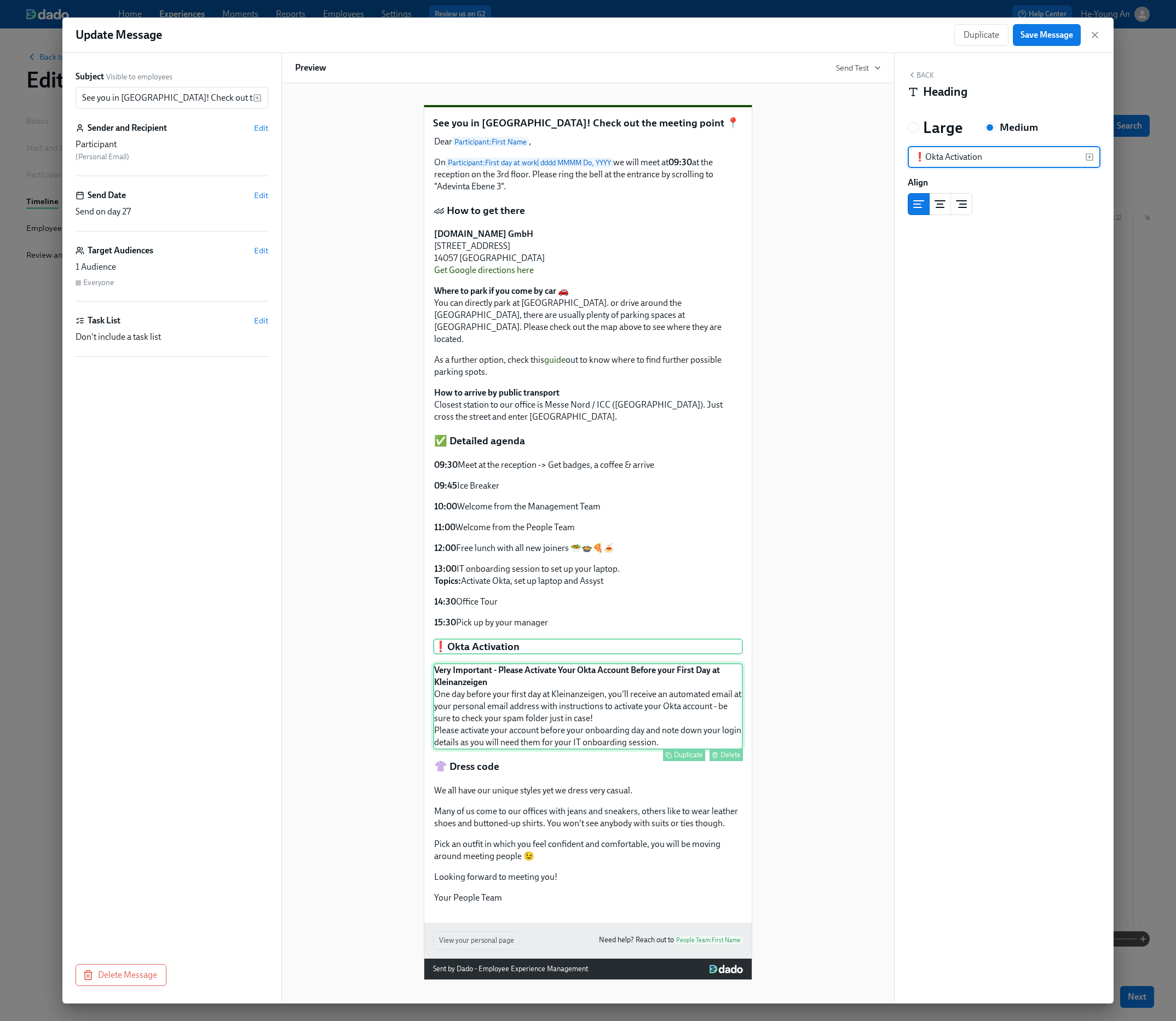
click at [533, 702] on div "Very Important - Please Activate Your Okta Account Before your First Day at Kle…" at bounding box center [588, 706] width 310 height 86
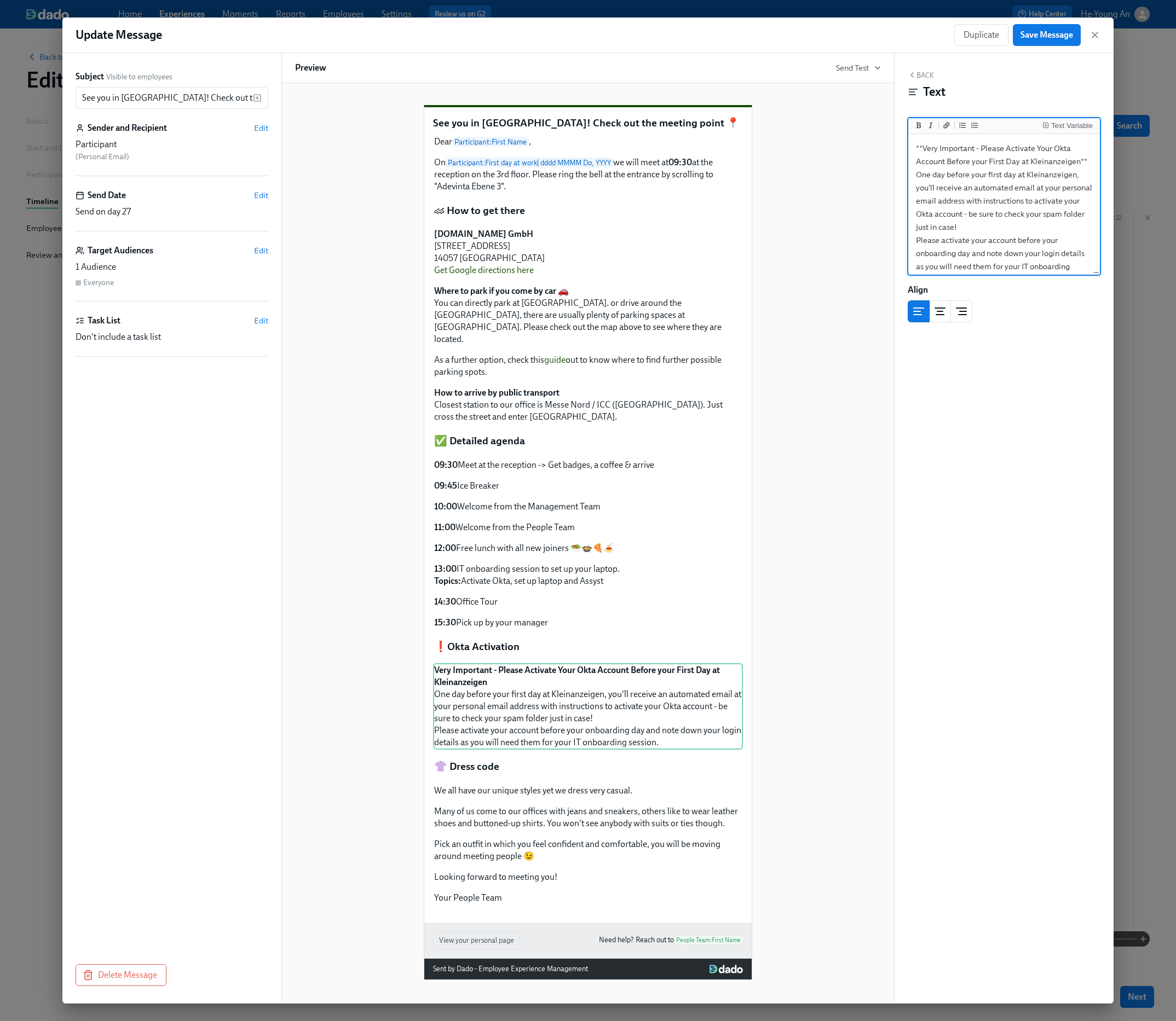
click at [991, 203] on textarea "**Very Important - Please Activate Your Okta Account Before your First Day at K…" at bounding box center [1003, 214] width 187 height 155
click at [565, 772] on div "👚 Dress code Duplicate Delete" at bounding box center [588, 766] width 310 height 16
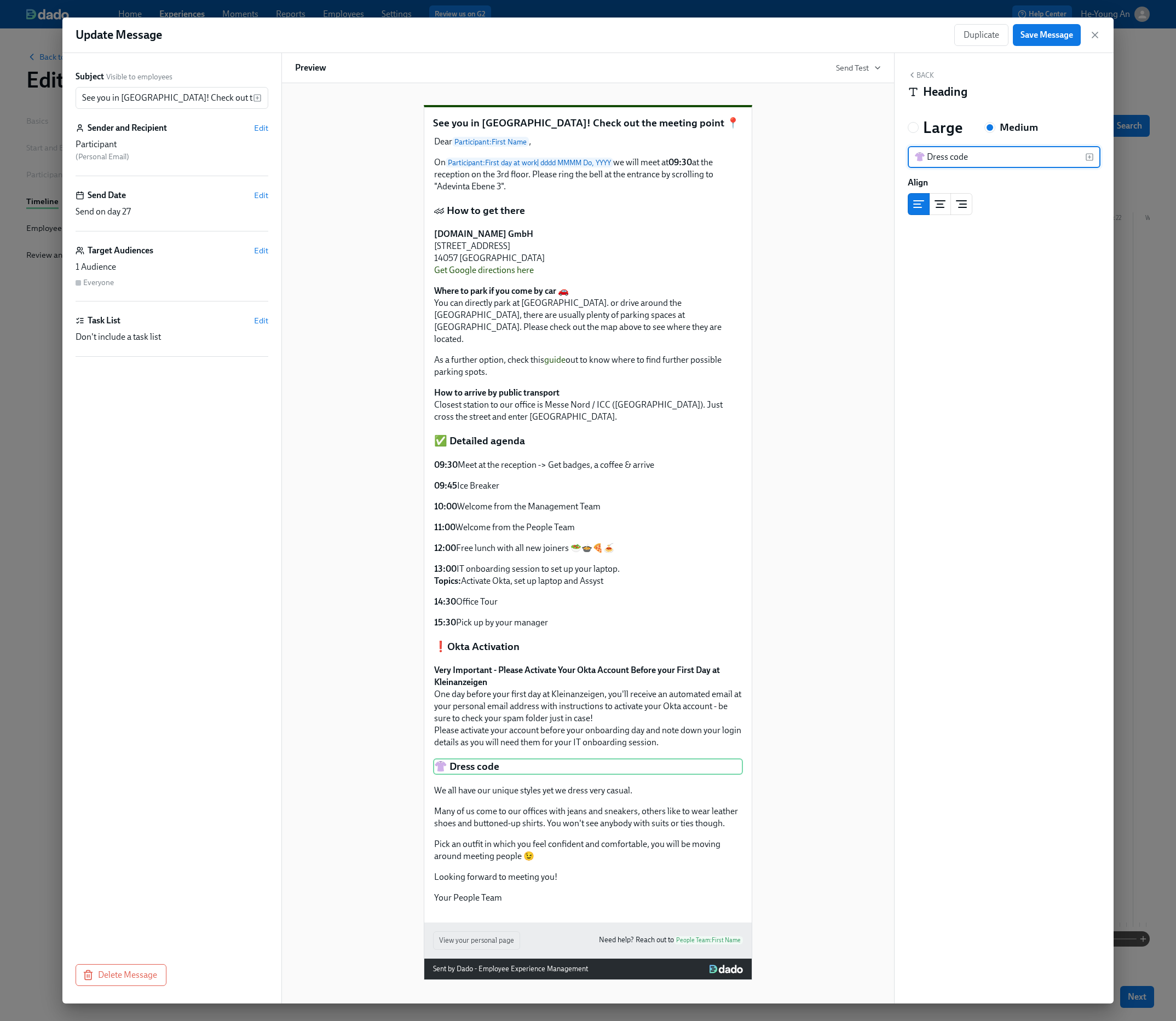
click at [973, 165] on input "👚 Dress code" at bounding box center [996, 156] width 178 height 22
click at [536, 804] on div "We all have our unique styles yet we dress very casual. Many of us come to our …" at bounding box center [588, 844] width 310 height 122
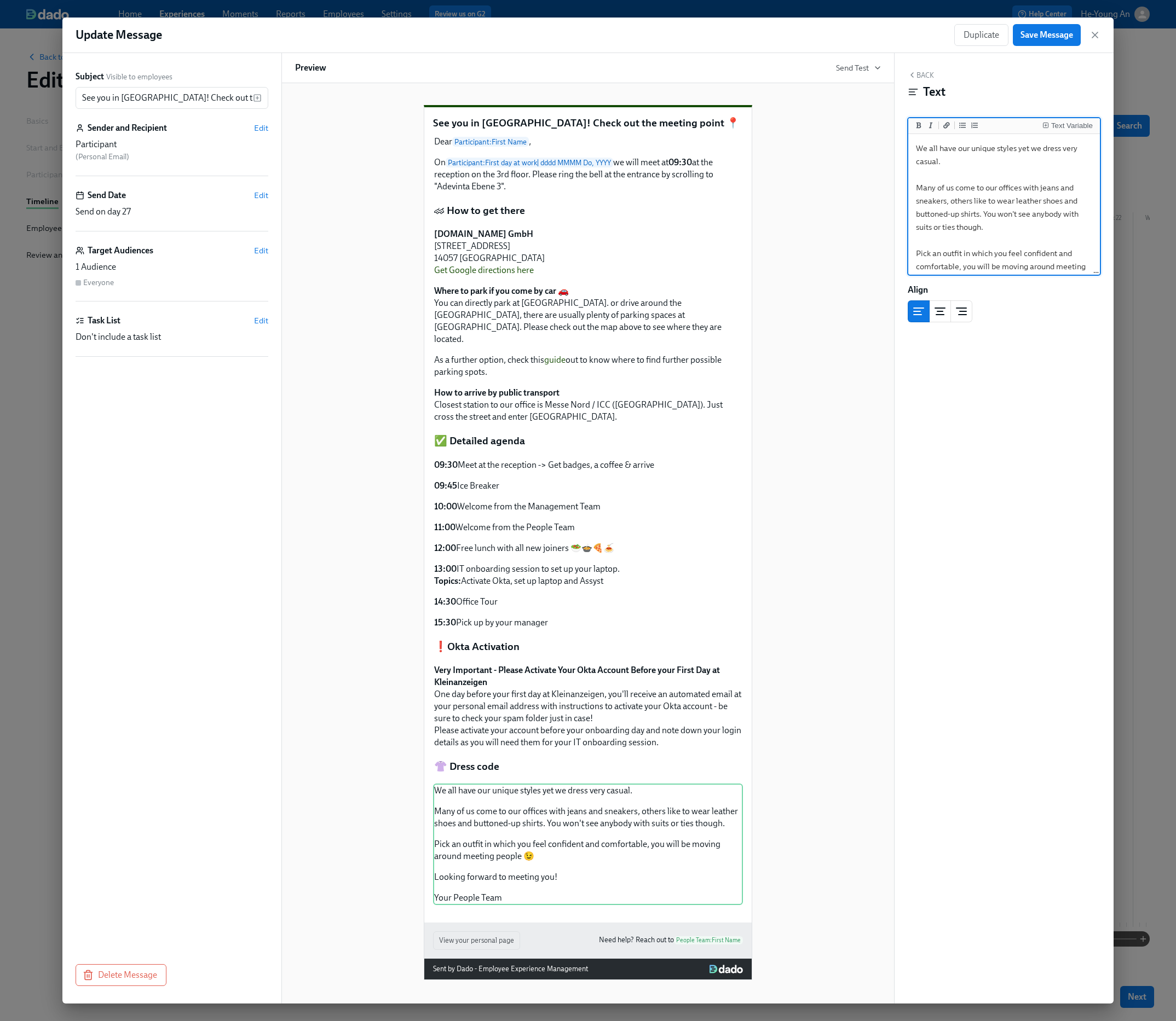
click at [1058, 182] on textarea "We all have our unique styles yet we dress very casual. Many of us come to our …" at bounding box center [1003, 247] width 187 height 221
click at [1088, 34] on div "Duplicate Save Message" at bounding box center [1027, 35] width 146 height 22
click at [1098, 36] on icon "button" at bounding box center [1094, 35] width 11 height 11
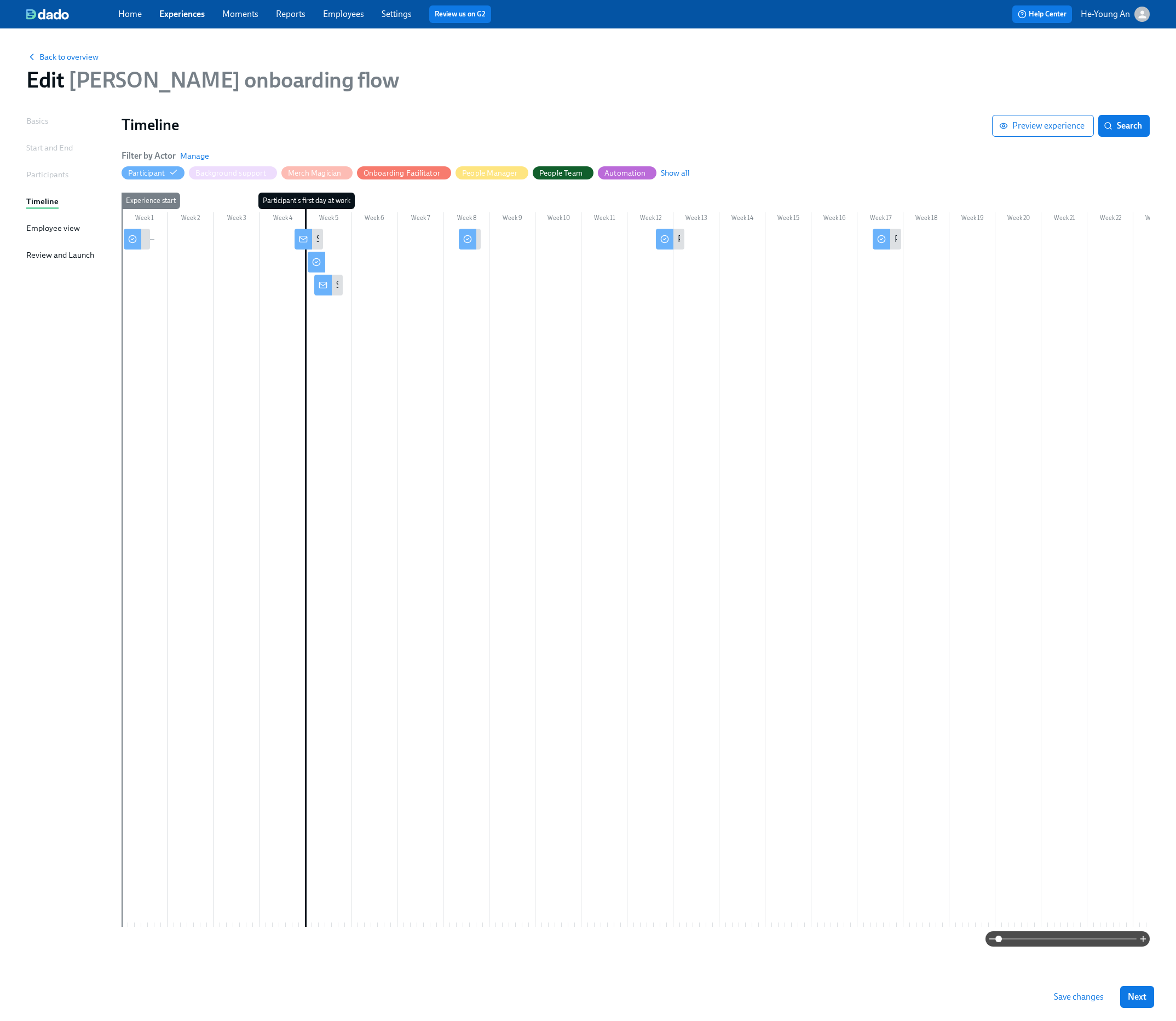
click at [318, 262] on icon at bounding box center [316, 262] width 9 height 9
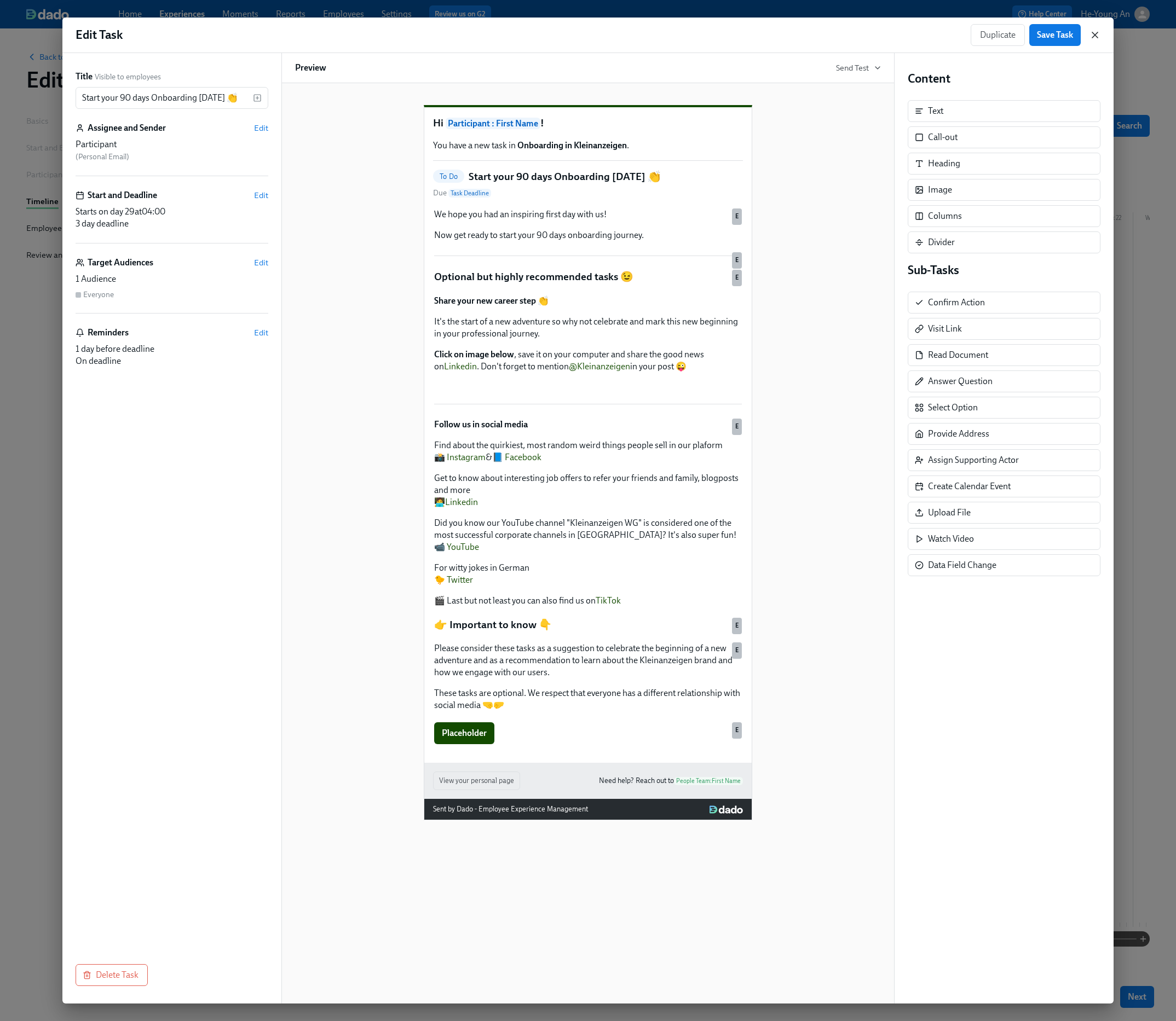
click at [1092, 35] on icon "button" at bounding box center [1094, 35] width 11 height 11
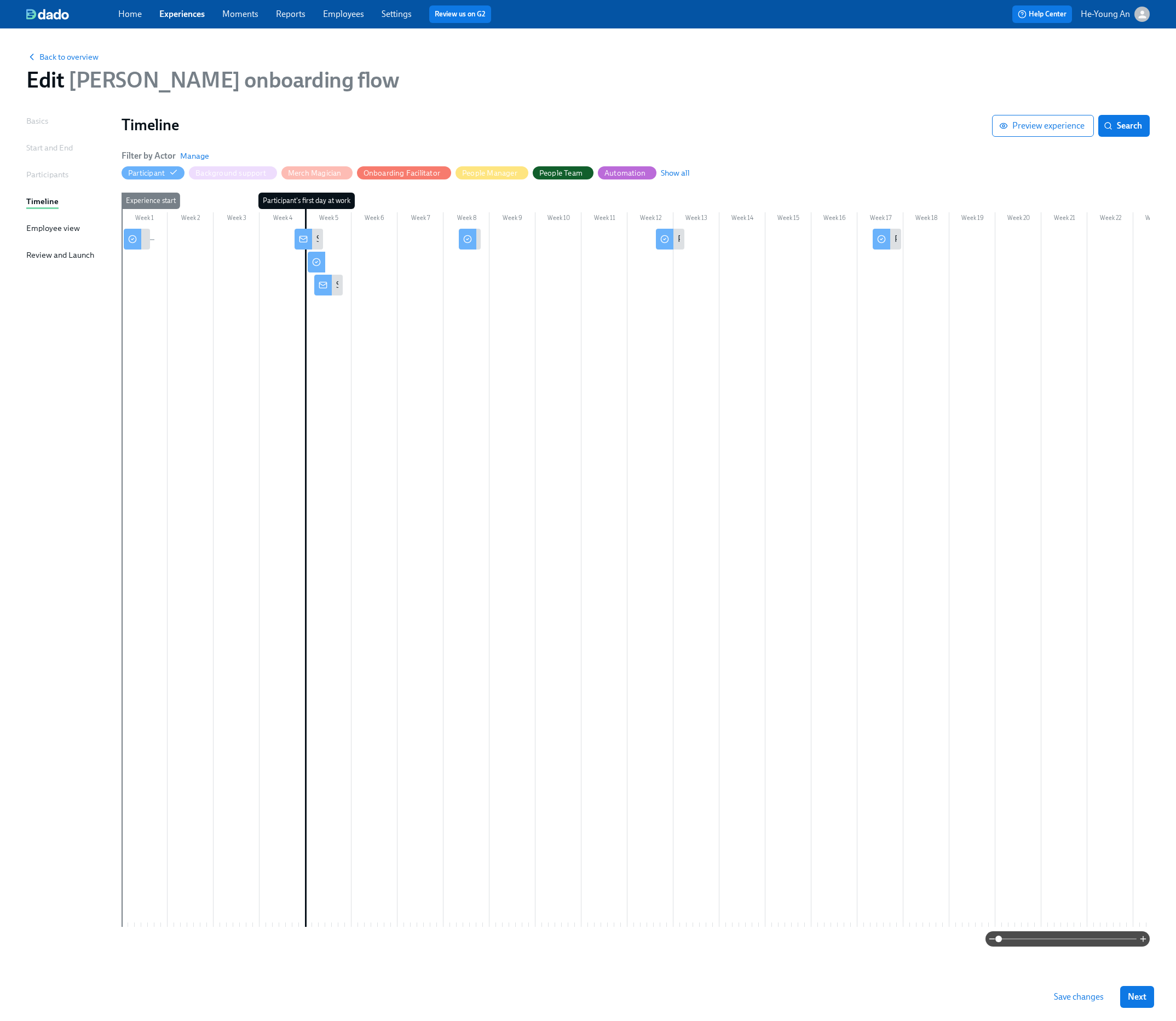
click at [322, 260] on div at bounding box center [322, 262] width 3 height 21
click at [323, 285] on icon at bounding box center [323, 285] width 9 height 9
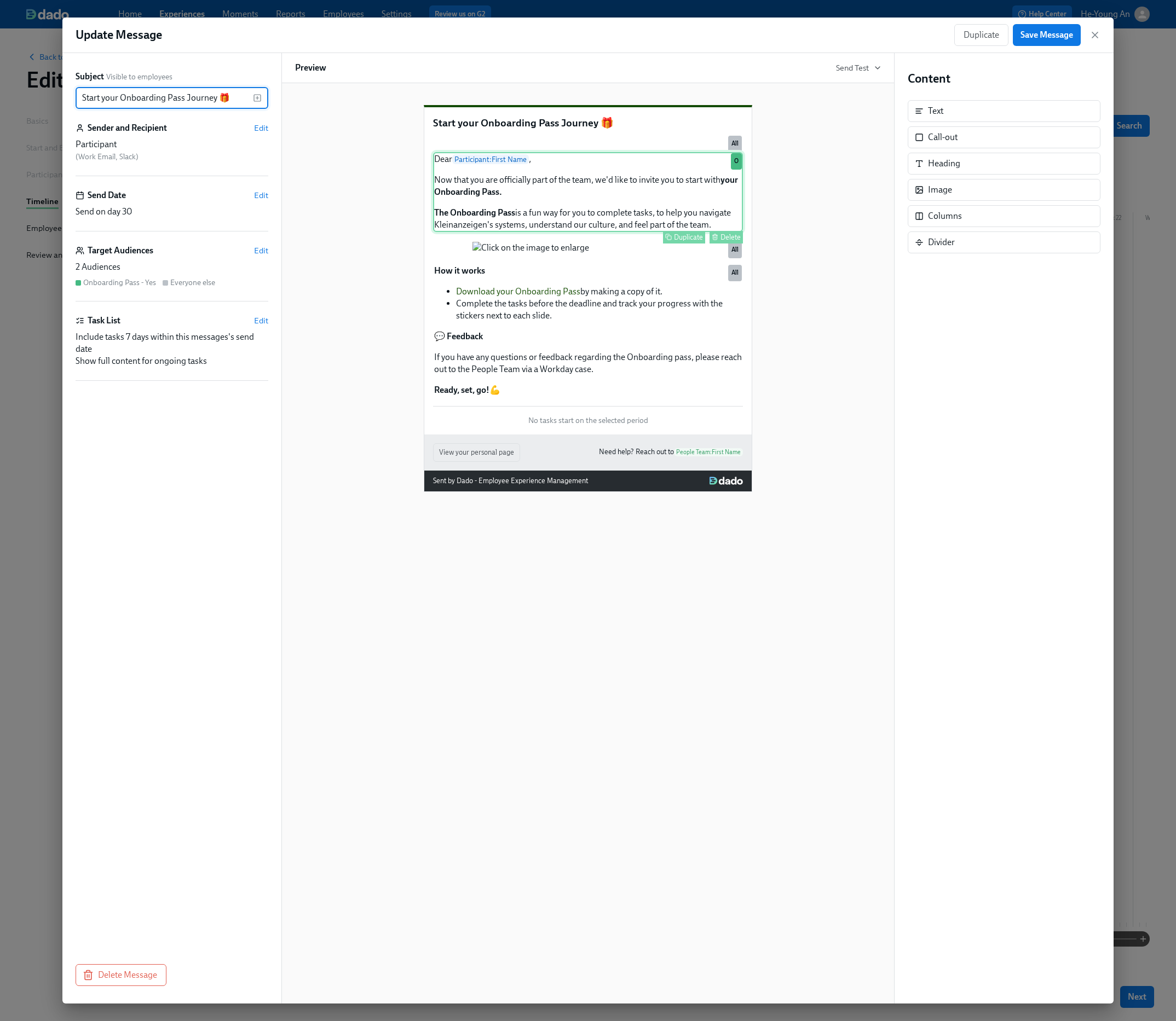
click at [537, 232] on div "Dear Participant : First Name , Now that you are officially part of the team, w…" at bounding box center [588, 192] width 310 height 80
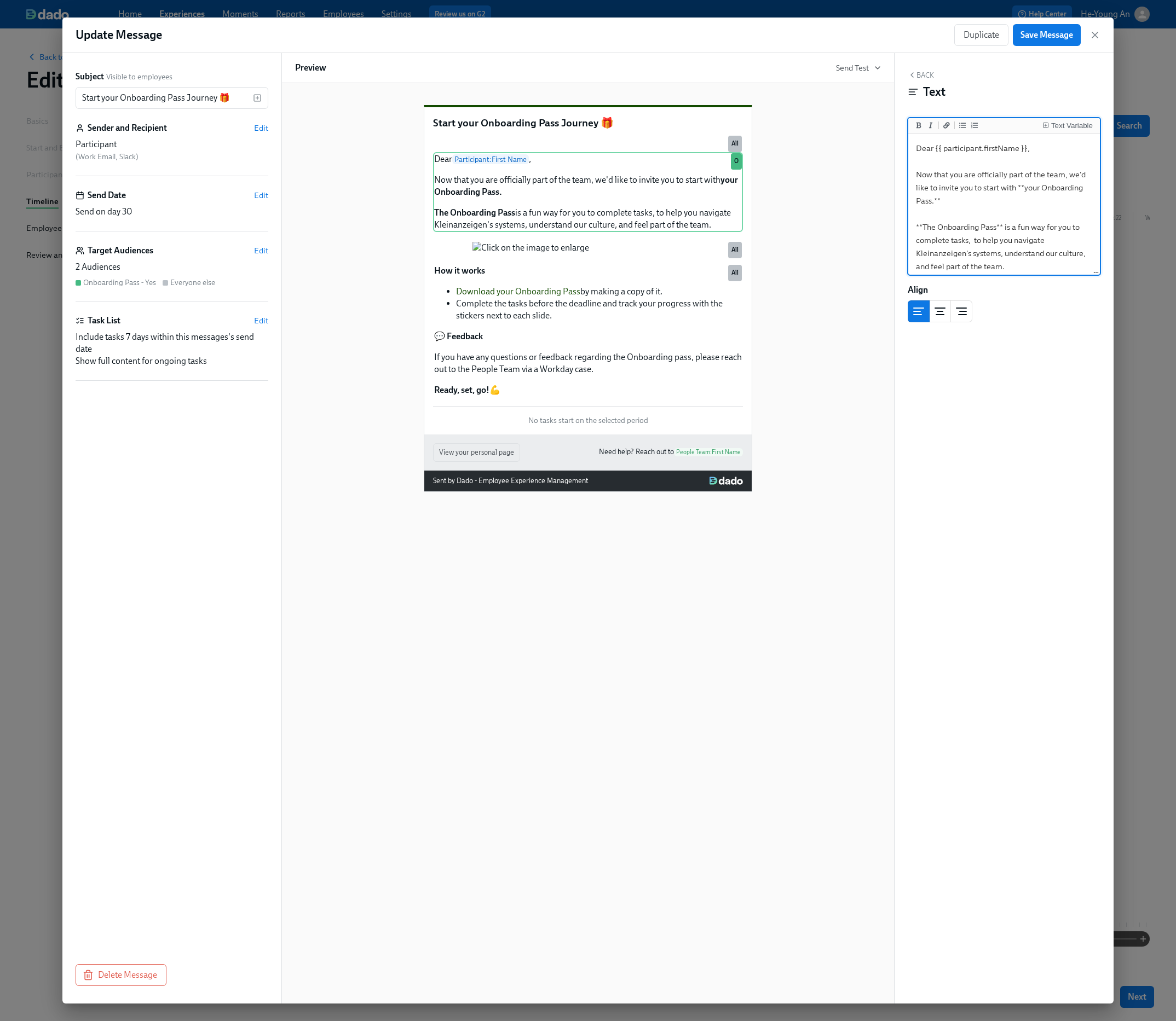
click at [978, 228] on textarea "Dear {{ participant.firstName }}, Now that you are officially part of the team,…" at bounding box center [1003, 207] width 187 height 142
click at [978, 230] on textarea "Dear {{ participant.firstName }}, Now that you are officially part of the team,…" at bounding box center [1003, 207] width 187 height 142
click at [965, 178] on textarea "Dear {{ participant.firstName }}, Now that you are officially part of the team,…" at bounding box center [1003, 207] width 187 height 142
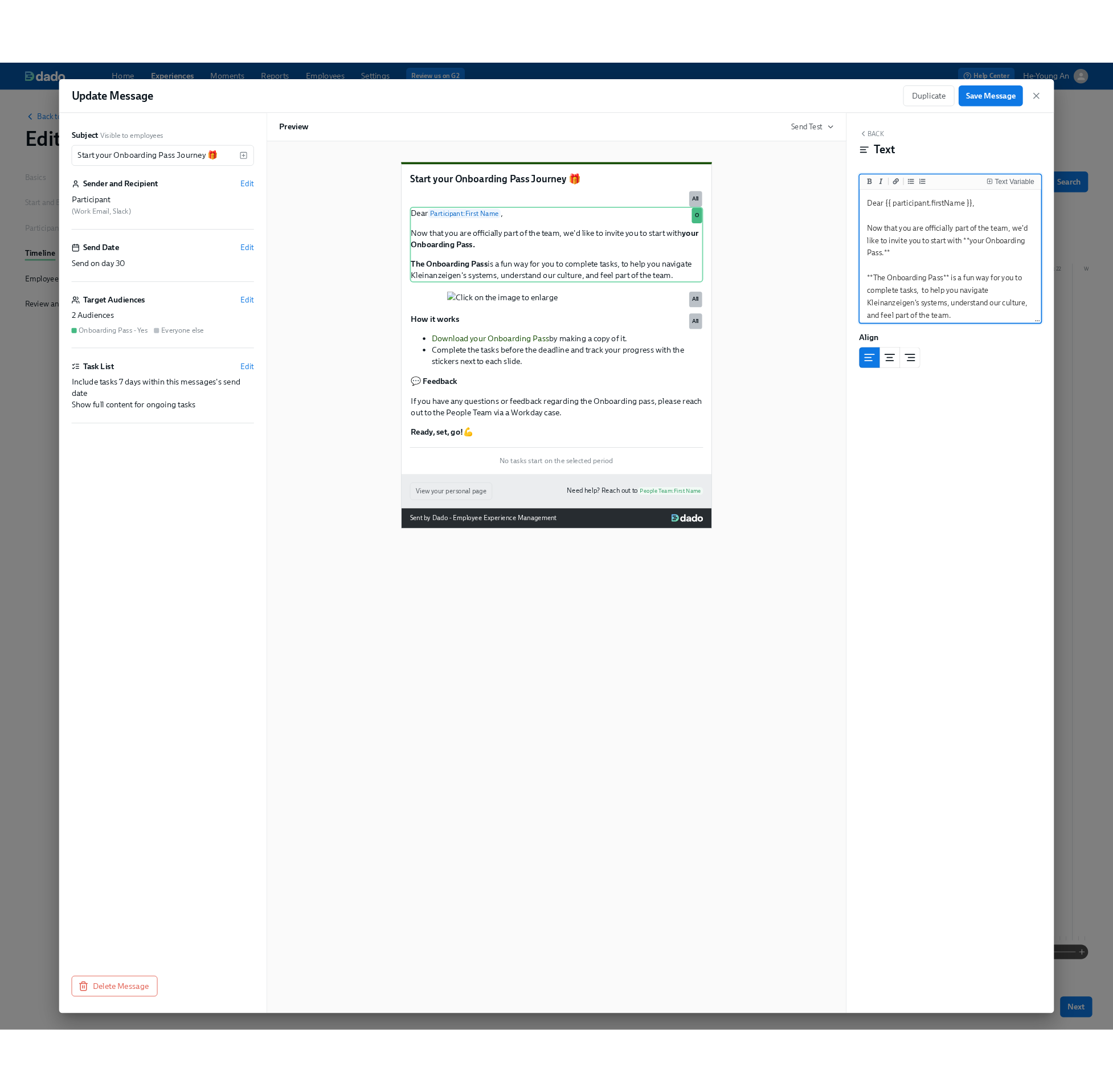
scroll to position [46, 0]
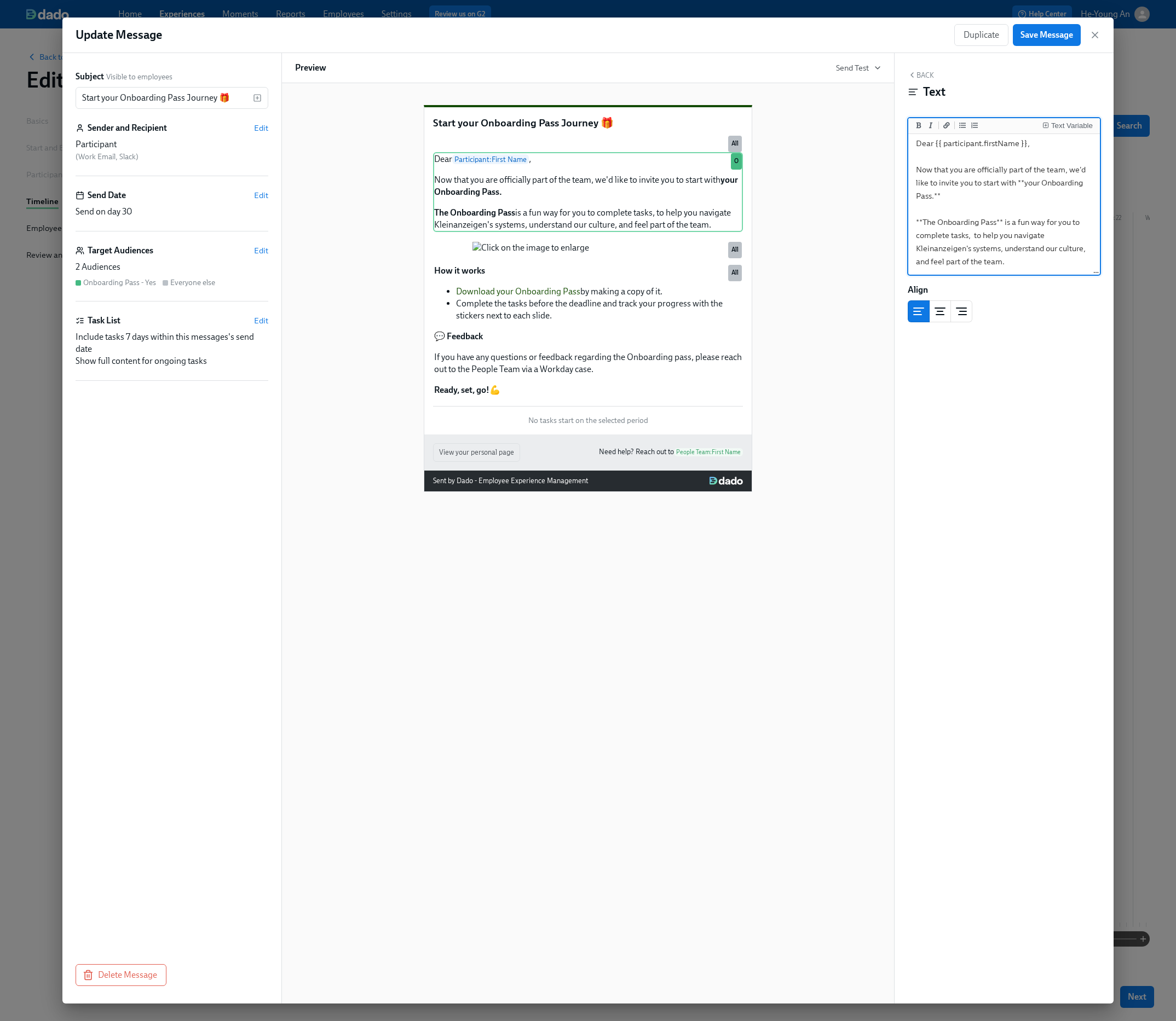
drag, startPoint x: 914, startPoint y: 144, endPoint x: 1052, endPoint y: 301, distance: 209.0
click at [1052, 301] on div "Back Text Text Variable Dear {{ participant.firstName }}, Now that you are offi…" at bounding box center [1004, 528] width 219 height 951
click at [551, 397] on div "How it works Download your Onboarding Pass by making a copy of it. Complete the…" at bounding box center [588, 330] width 310 height 133
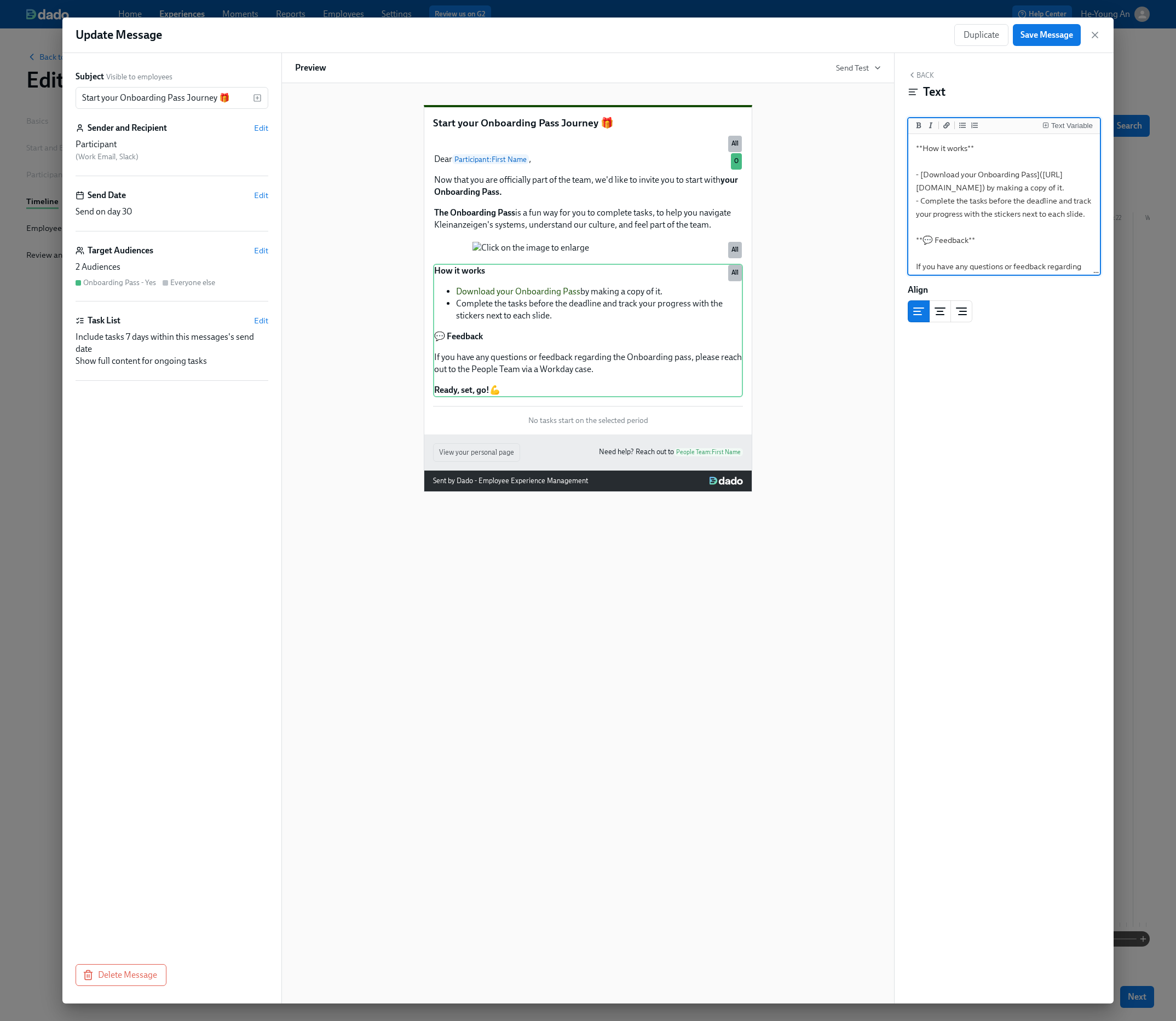
click at [974, 165] on textarea "**How it works** - [Download your Onboarding Pass]([URL][DOMAIN_NAME]) by makin…" at bounding box center [1003, 233] width 187 height 195
click at [1100, 40] on icon "button" at bounding box center [1094, 35] width 11 height 11
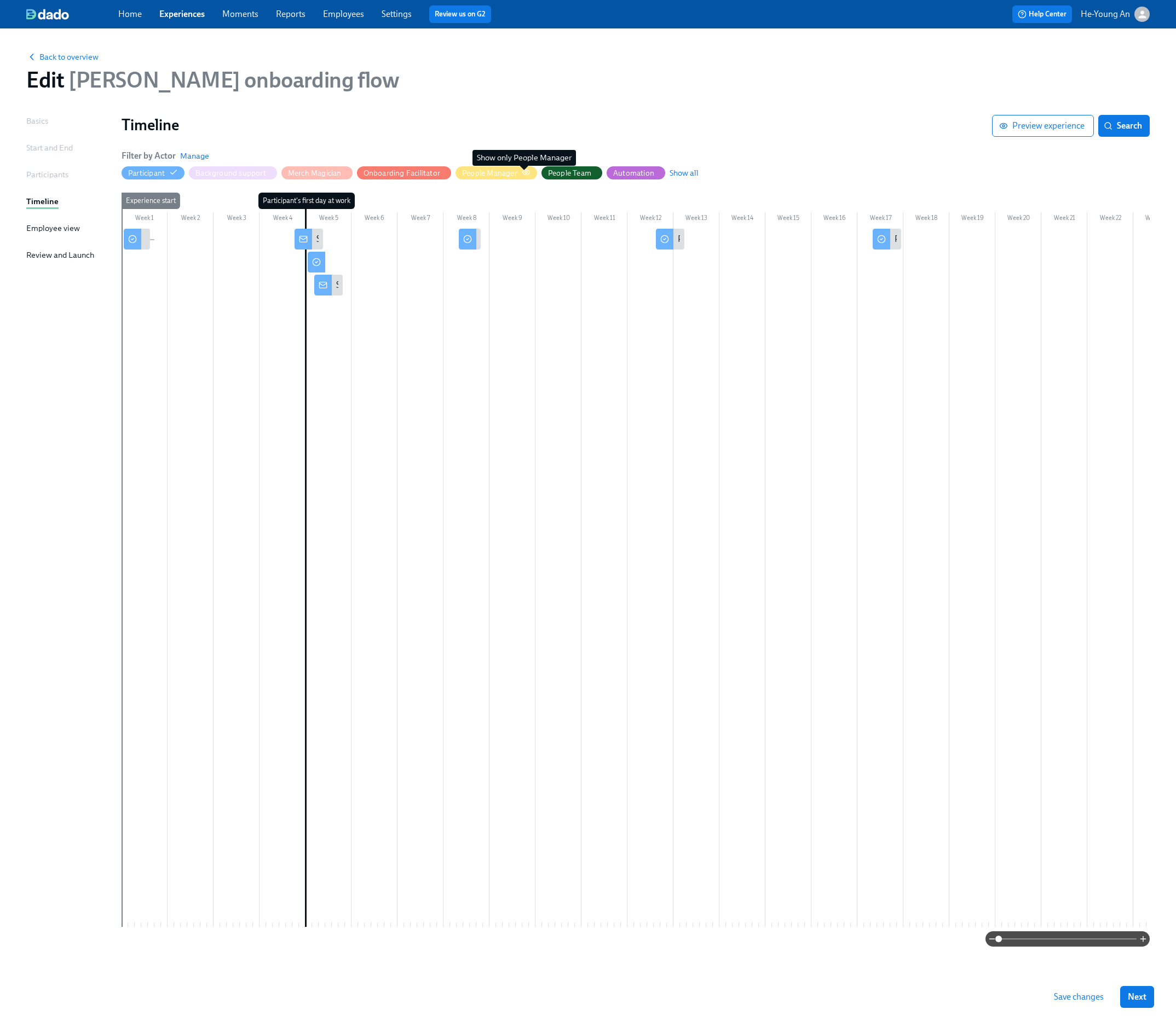
click at [528, 174] on icon "button" at bounding box center [525, 172] width 7 height 5
click at [468, 236] on circle at bounding box center [467, 239] width 7 height 7
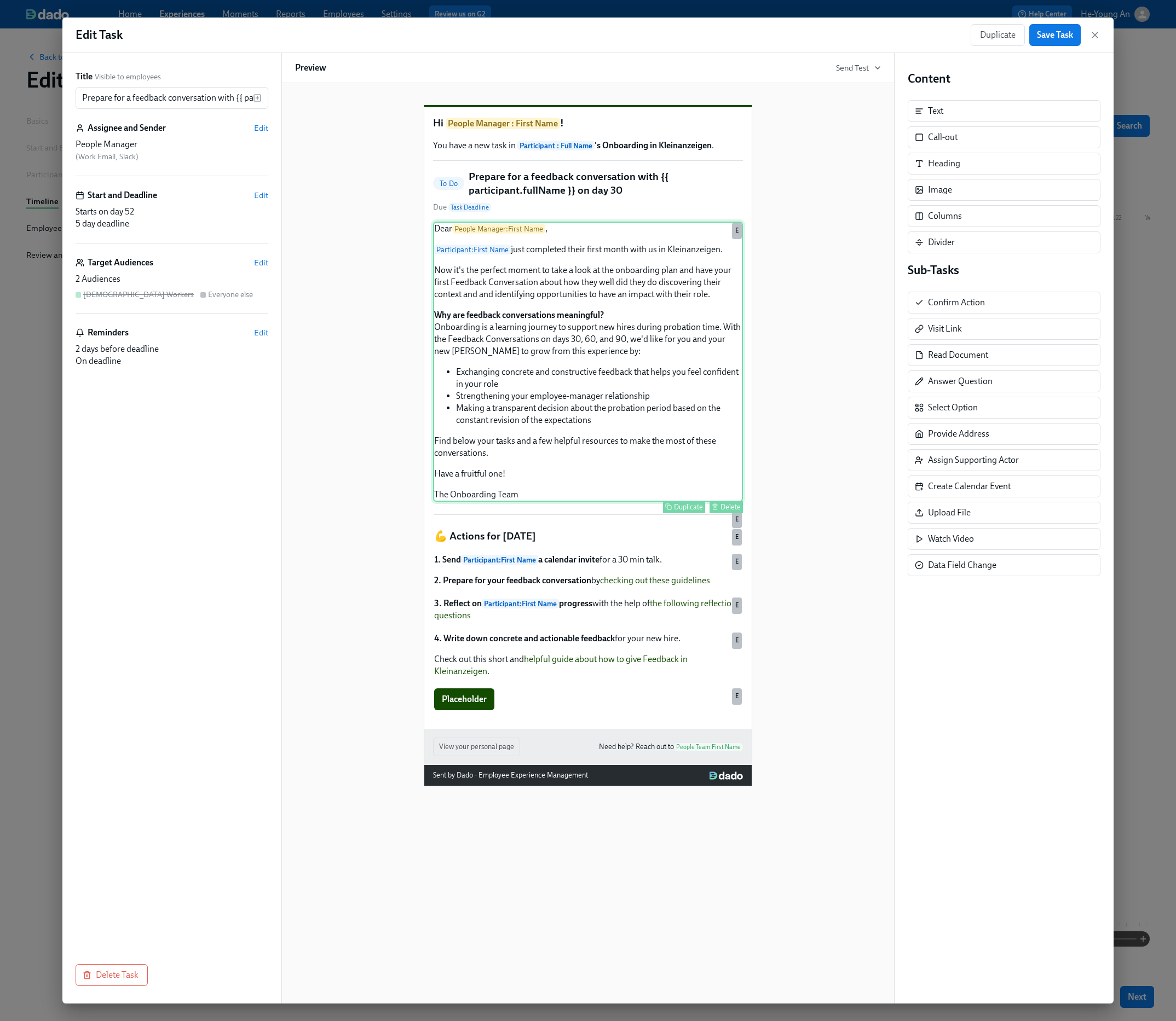
click at [544, 364] on div "Dear People Manager : First Name , Participant : First Name just completed thei…" at bounding box center [588, 362] width 310 height 280
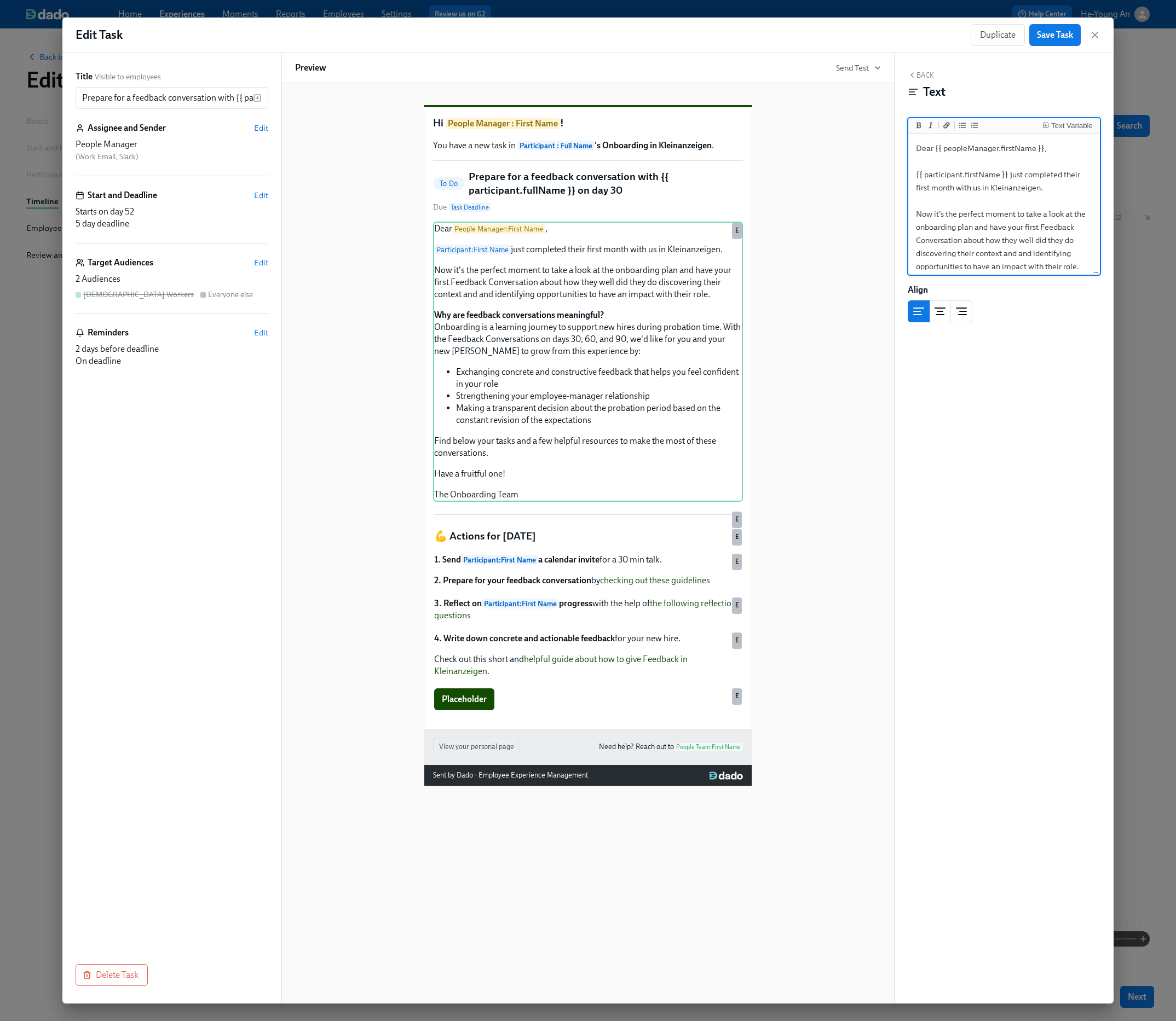
click at [985, 244] on textarea "Dear {{ peopleManager.firstName }}, {{ participant.firstName }} just completed …" at bounding box center [1003, 358] width 187 height 444
click at [643, 587] on div "1. Send Participant : First Name a calendar invite for a 30 min talk. 2. Prepar…" at bounding box center [588, 570] width 310 height 35
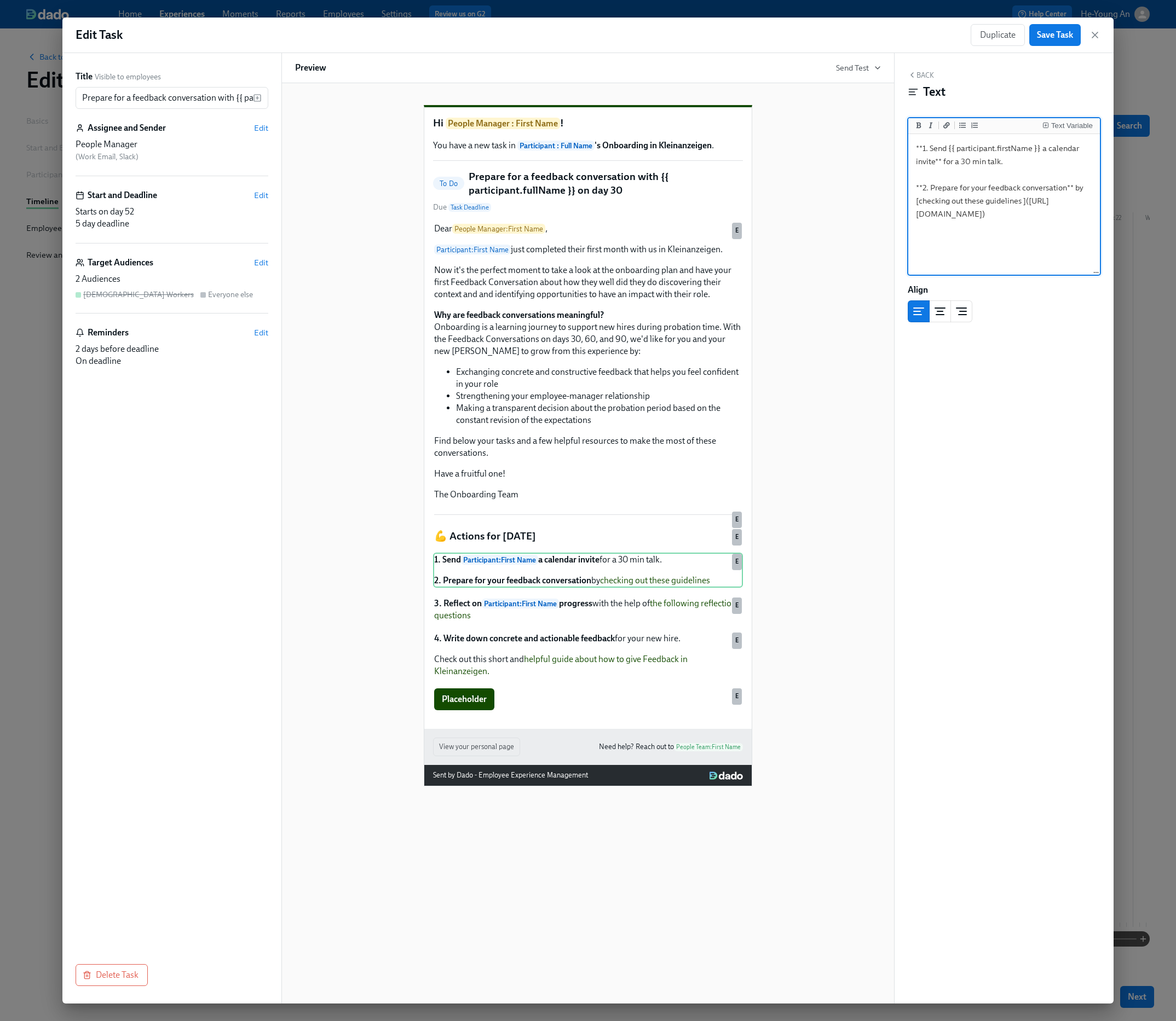
click at [1013, 208] on textarea "**1. Send {{ participant.firstName }} a calendar invite** for a 30 min talk. **…" at bounding box center [1003, 204] width 187 height 137
click at [1059, 193] on textarea "**1. Send {{ participant.firstName }} a calendar invite** for a 30 min talk. **…" at bounding box center [1003, 204] width 187 height 137
drag, startPoint x: 918, startPoint y: 212, endPoint x: 954, endPoint y: 220, distance: 36.9
click at [954, 220] on textarea "**1. Send {{ participant.firstName }} a calendar invite** for a 30 min talk. **…" at bounding box center [1003, 204] width 187 height 137
drag, startPoint x: 1010, startPoint y: 239, endPoint x: 920, endPoint y: 198, distance: 98.9
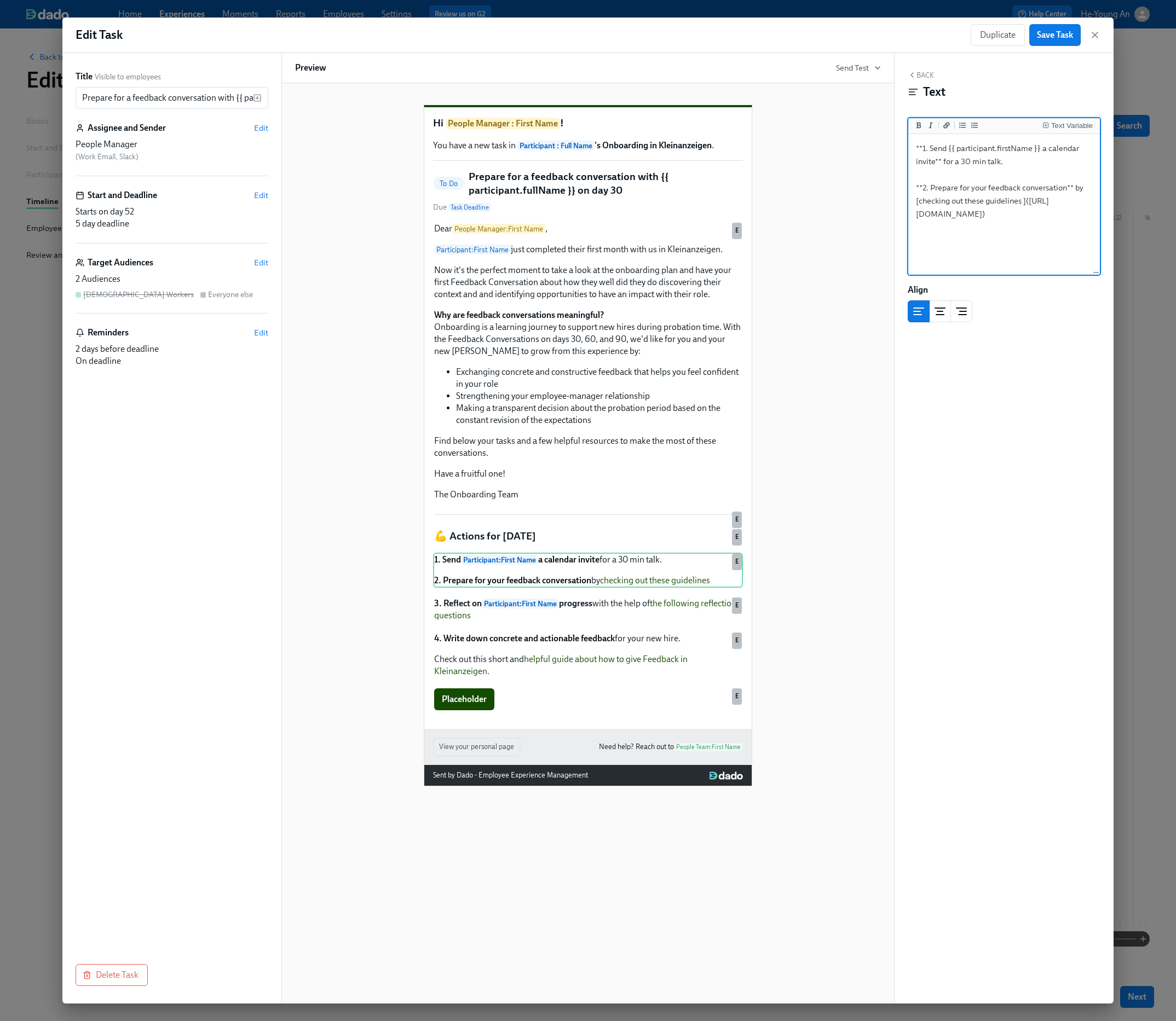
click at [920, 198] on textarea "**1. Send {{ participant.firstName }} a calendar invite** for a 30 min talk. **…" at bounding box center [1003, 204] width 187 height 137
click at [995, 226] on textarea "**1. Send {{ participant.firstName }} a calendar invite** for a 30 min talk. **…" at bounding box center [1003, 204] width 187 height 137
drag, startPoint x: 920, startPoint y: 216, endPoint x: 1010, endPoint y: 248, distance: 95.5
click at [1010, 248] on textarea "**1. Send {{ participant.firstName }} a calendar invite** for a 30 min talk. **…" at bounding box center [1003, 204] width 187 height 137
click at [540, 623] on div "3. Reflect on Participant : First Name progress with the help of the following …" at bounding box center [588, 609] width 310 height 26
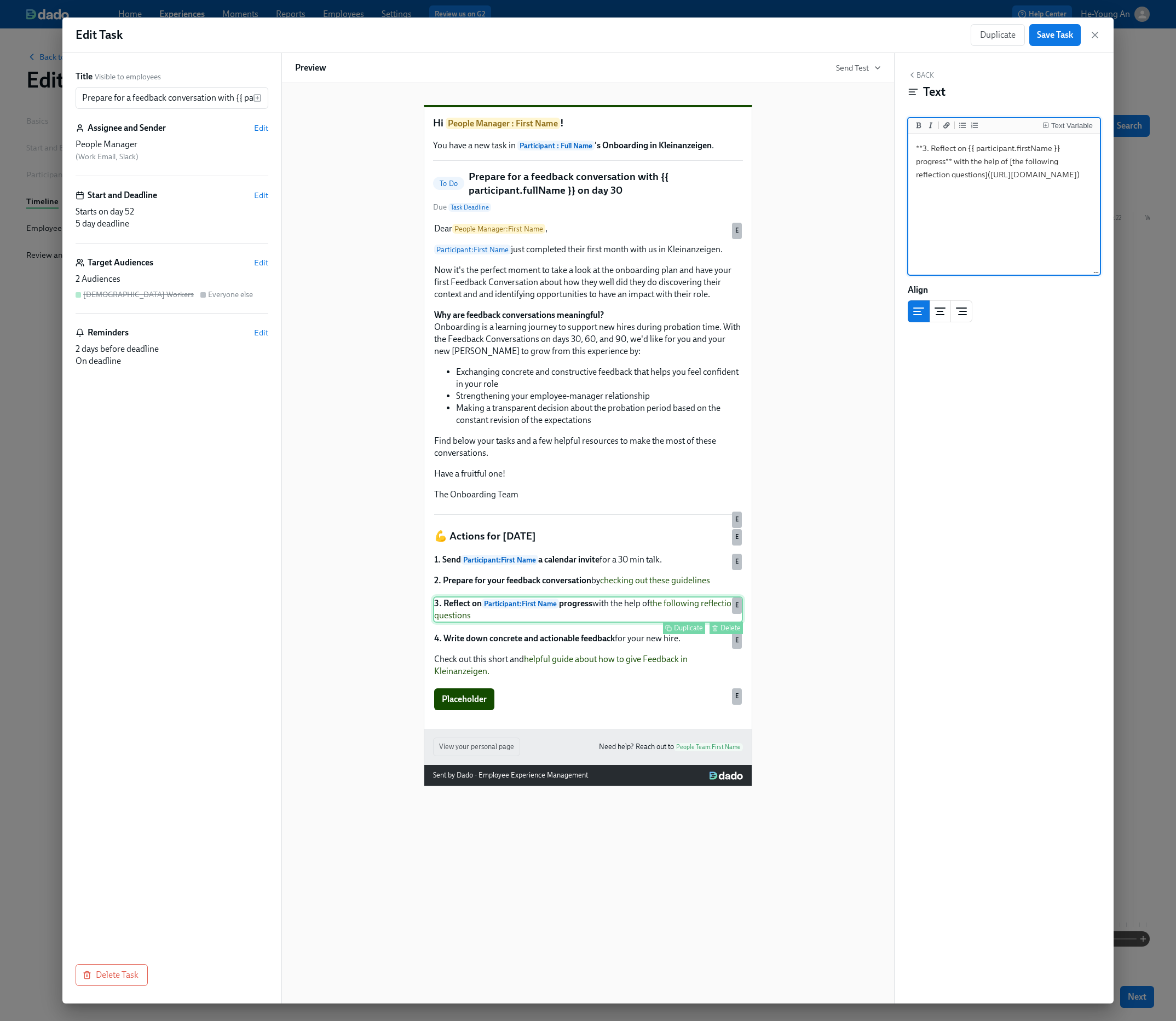
click at [686, 622] on div "3. Reflect on Participant : First Name progress with the help of the following …" at bounding box center [588, 609] width 310 height 26
click at [1032, 236] on textarea "**3. Reflect on {{ participant.firstName }} progress** with the help of [the fo…" at bounding box center [1003, 204] width 187 height 137
drag, startPoint x: 920, startPoint y: 188, endPoint x: 1069, endPoint y: 220, distance: 152.4
click at [1069, 220] on textarea "**3. Reflect on {{ participant.firstName }} progress** with the help of [the fo…" at bounding box center [1003, 204] width 187 height 137
click at [640, 678] on div "4. Write down concrete and actionable feedback for your new hire. Check out thi…" at bounding box center [588, 654] width 310 height 47
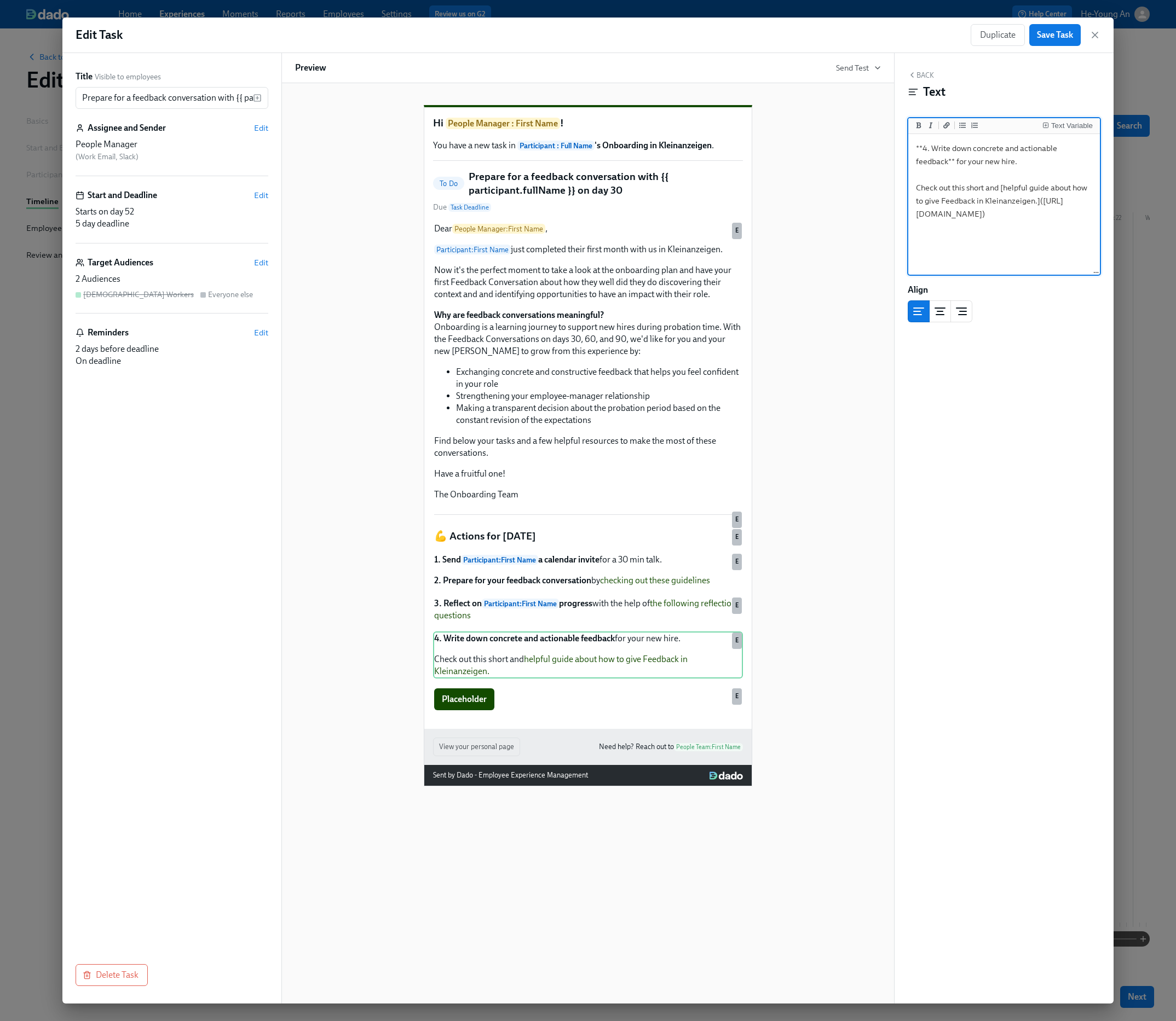
click at [972, 228] on textarea "**4. Write down concrete and actionable feedback** for your new hire. Check out…" at bounding box center [1003, 204] width 187 height 137
drag, startPoint x: 920, startPoint y: 216, endPoint x: 995, endPoint y: 240, distance: 78.7
click at [995, 240] on textarea "**4. Write down concrete and actionable feedback** for your new hire. Check out…" at bounding box center [1003, 204] width 187 height 137
